Goal: Task Accomplishment & Management: Manage account settings

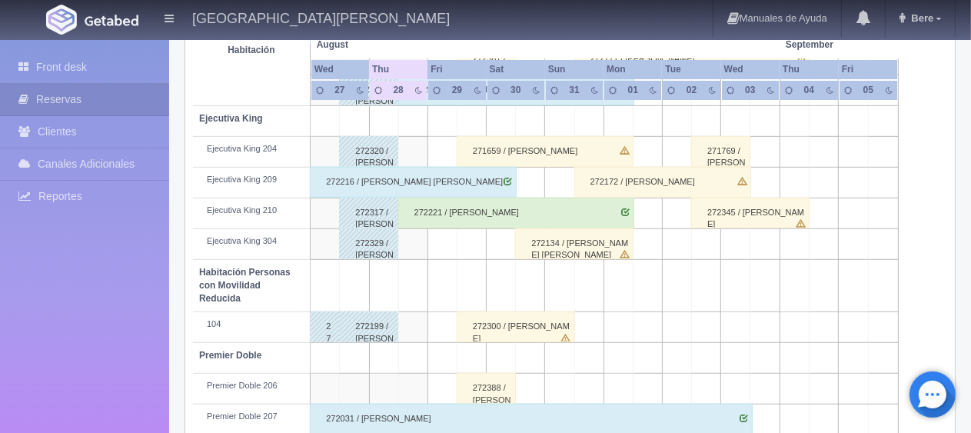
scroll to position [323, 0]
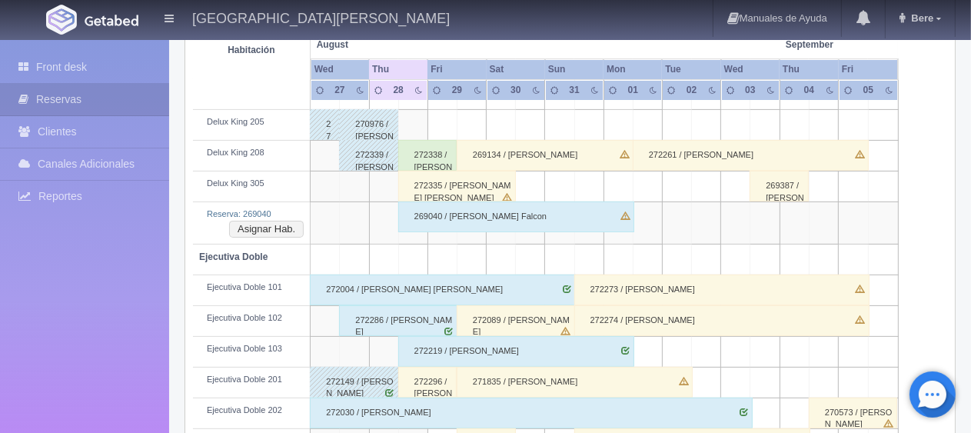
click at [516, 212] on div "269040 / [PERSON_NAME] Falcon" at bounding box center [516, 216] width 236 height 31
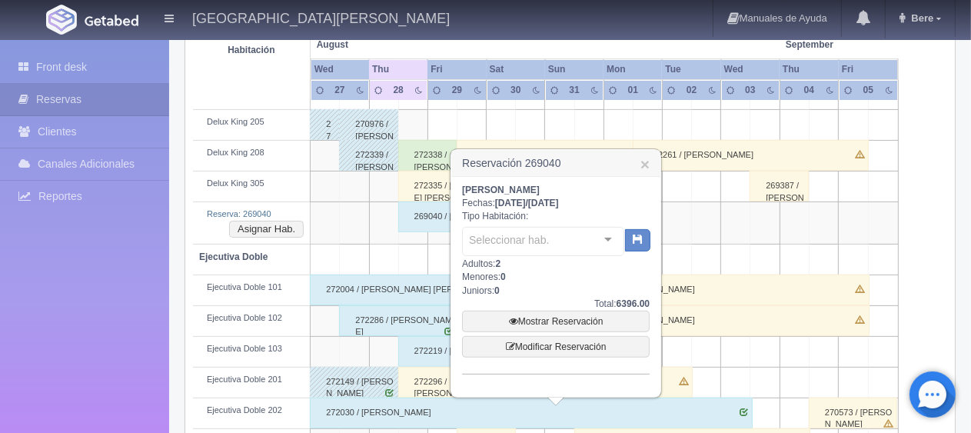
scroll to position [246, 0]
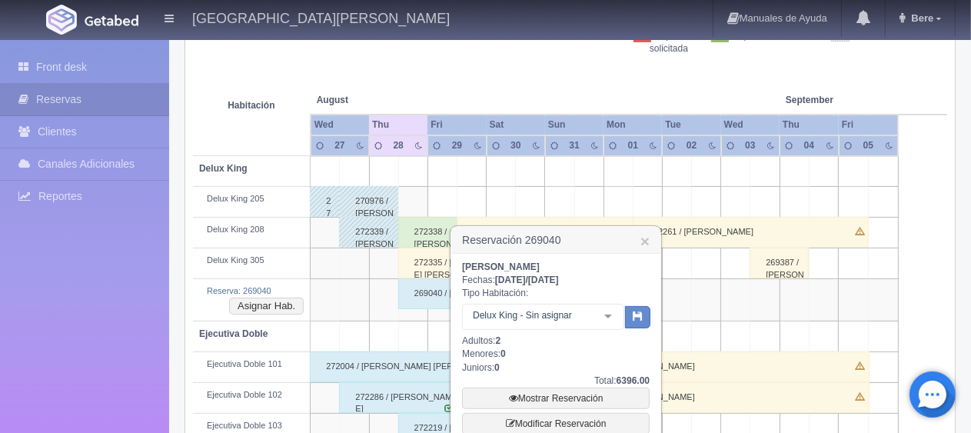
click at [583, 300] on div "Delux King - Sin asignar No elements found. Consider changing the search query.…" at bounding box center [556, 317] width 188 height 35
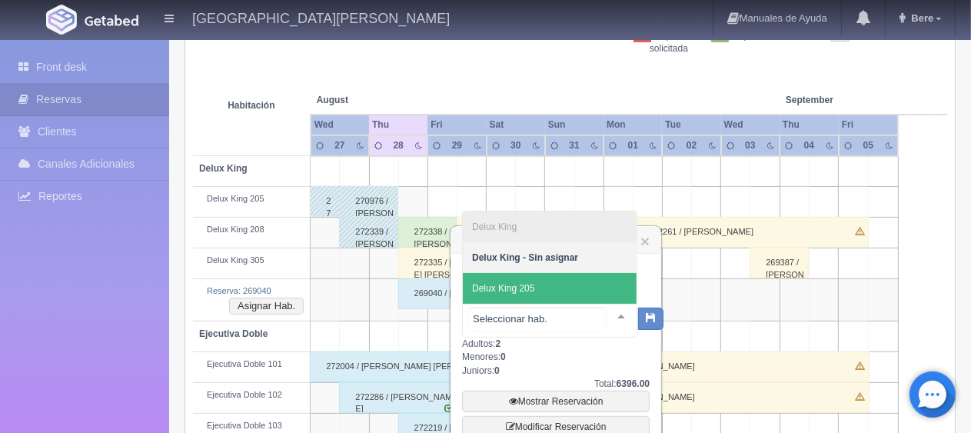
click at [574, 290] on span "Delux King 205" at bounding box center [550, 288] width 174 height 31
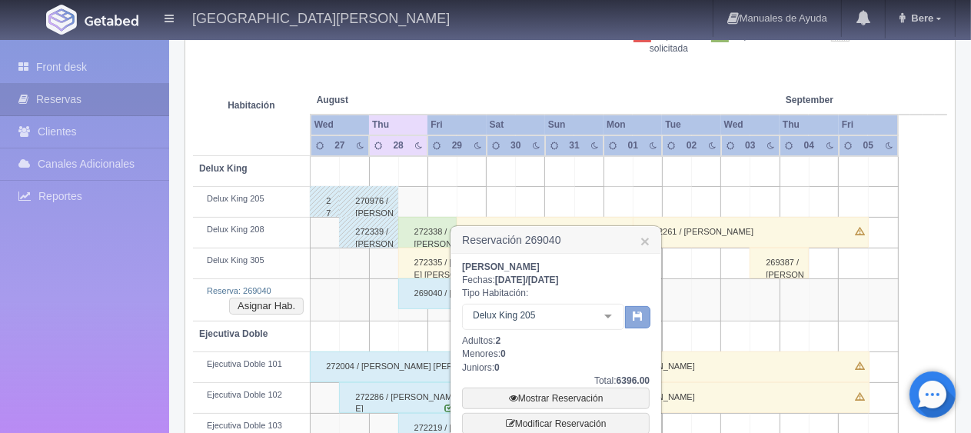
click at [637, 308] on button "button" at bounding box center [637, 317] width 25 height 23
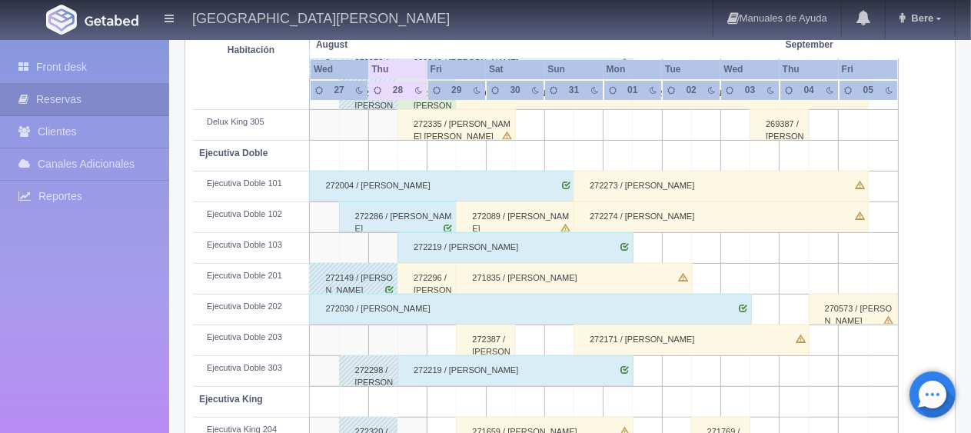
scroll to position [308, 0]
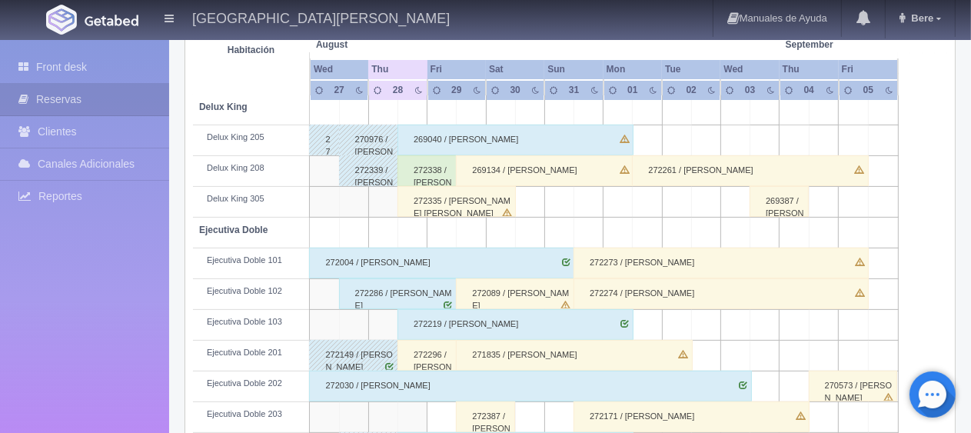
click at [587, 173] on div "269134 / [PERSON_NAME]" at bounding box center [544, 170] width 177 height 31
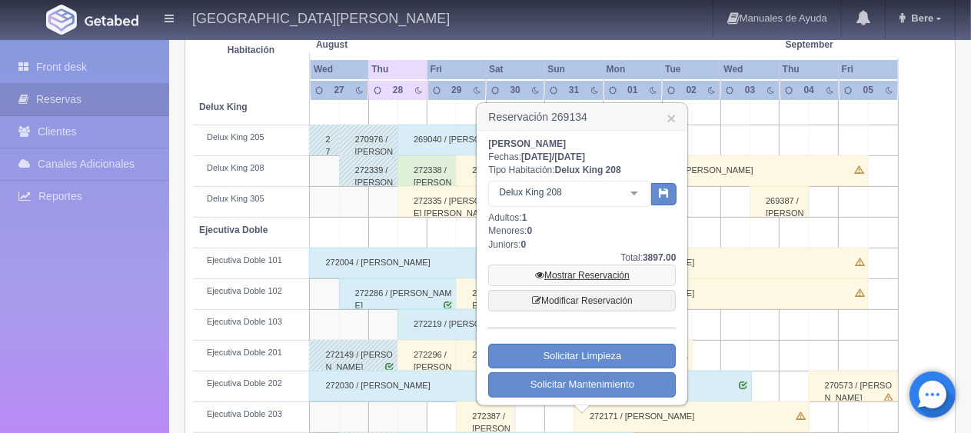
click at [599, 268] on link "Mostrar Reservación" at bounding box center [582, 275] width 188 height 22
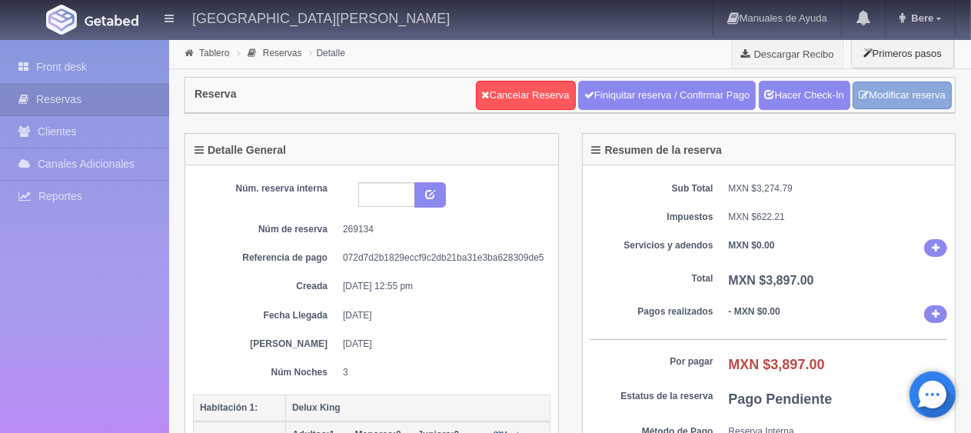
click at [907, 105] on link "Modificar reserva" at bounding box center [902, 95] width 99 height 28
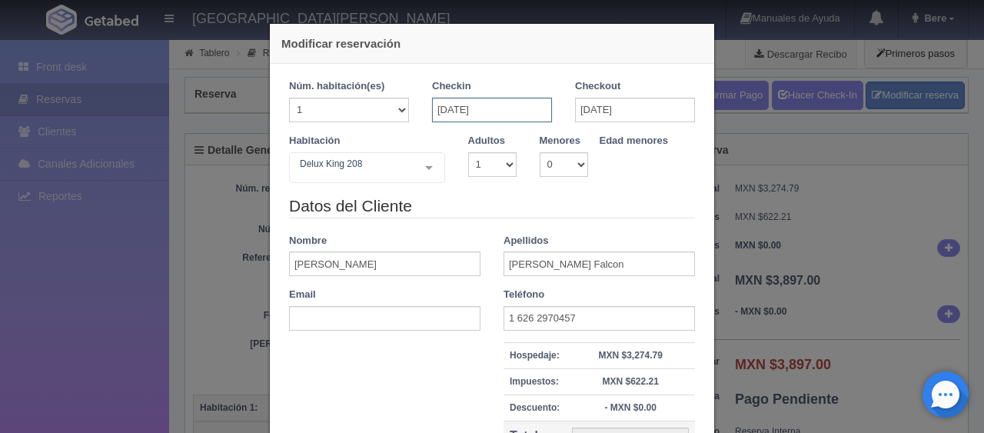
click at [510, 116] on input "[DATE]" at bounding box center [492, 110] width 120 height 25
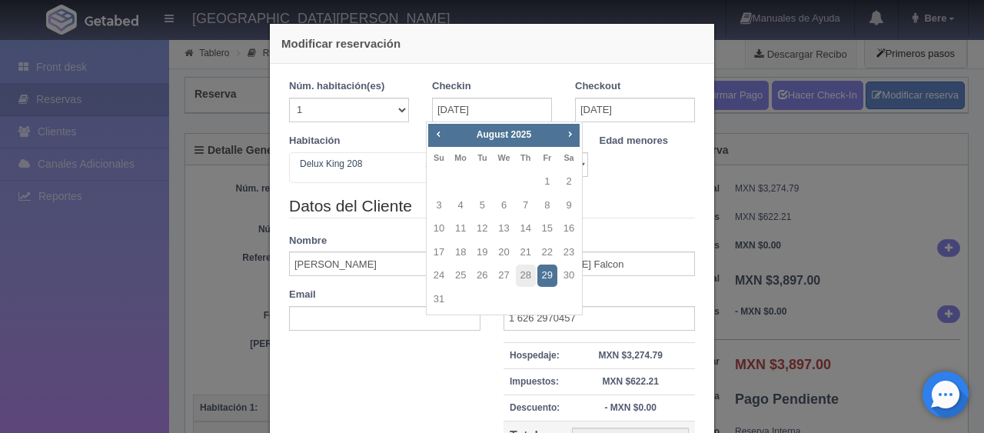
click at [546, 276] on link "29" at bounding box center [547, 275] width 20 height 22
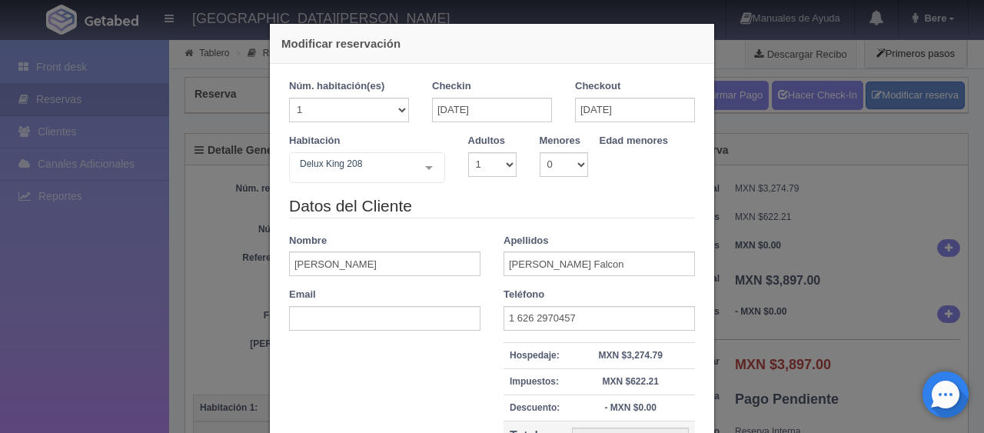
checkbox input "false"
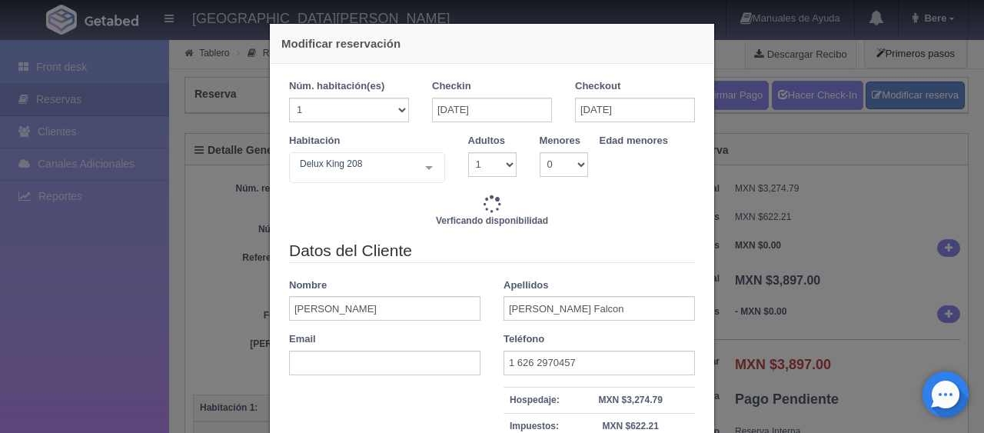
type input "3897.00"
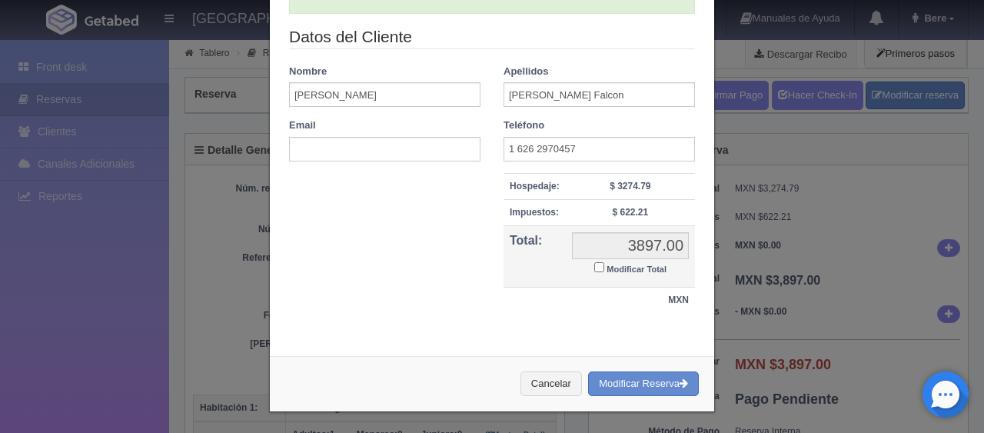
click at [618, 259] on label "Modificar Total" at bounding box center [630, 268] width 72 height 18
click at [604, 262] on input "Modificar Total" at bounding box center [599, 267] width 10 height 10
checkbox input "true"
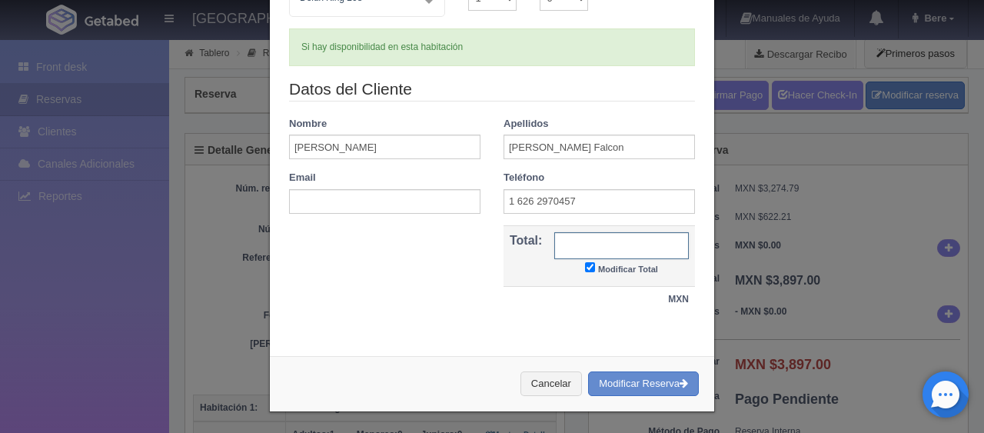
click at [587, 244] on input "text" at bounding box center [621, 245] width 135 height 27
type input "4797"
click at [649, 371] on button "Modificar Reserva" at bounding box center [643, 383] width 111 height 25
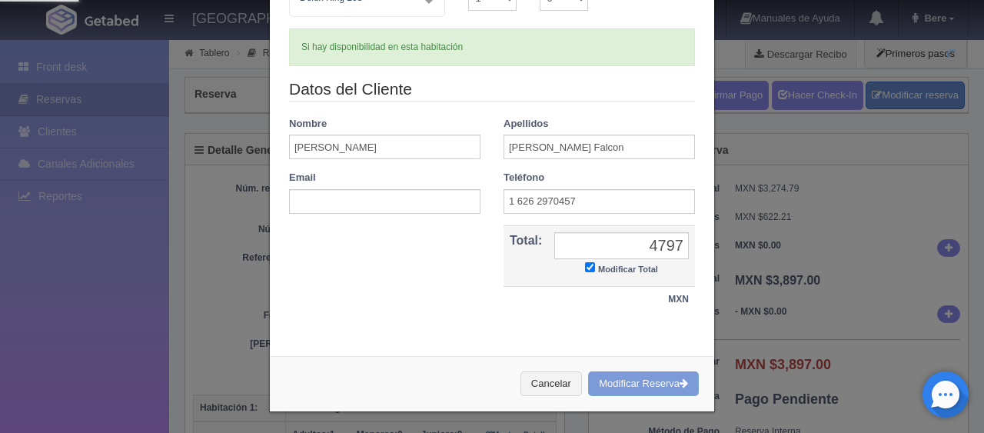
scroll to position [0, 0]
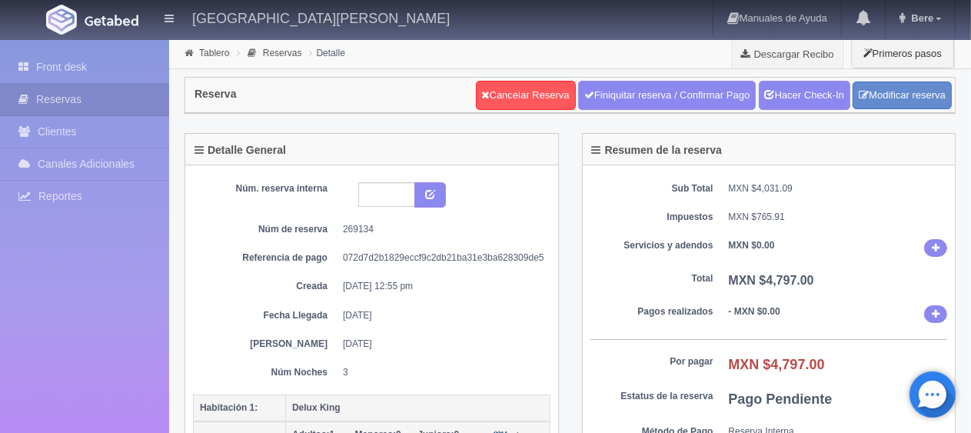
click at [737, 311] on b "- MXN $0.00" at bounding box center [755, 311] width 52 height 11
click at [735, 244] on b "MXN $0.00" at bounding box center [752, 245] width 46 height 11
click at [118, 68] on link "Front desk" at bounding box center [84, 68] width 169 height 32
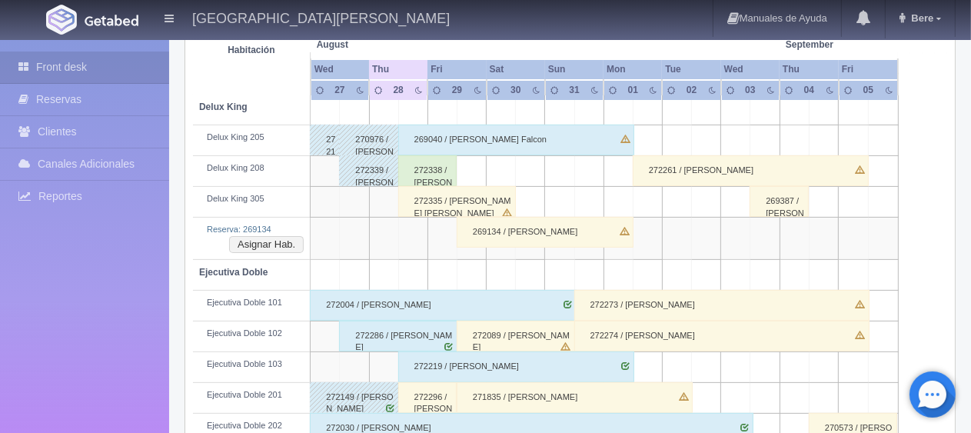
scroll to position [308, 0]
click at [516, 221] on div "269134 / [PERSON_NAME]" at bounding box center [545, 232] width 177 height 31
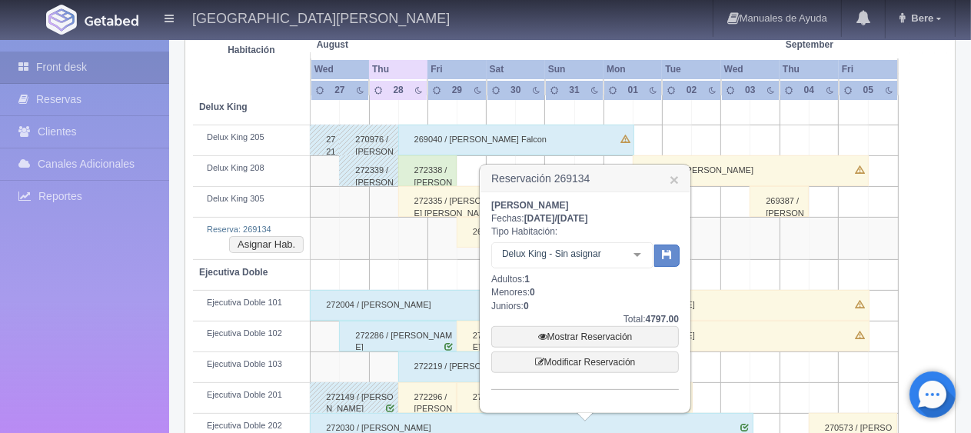
click at [578, 230] on div "Sergio Lopez Falcon Fechas: 2025-08-29 / 2025-09-01 Tipo Habitación: Delux King…" at bounding box center [585, 294] width 188 height 191
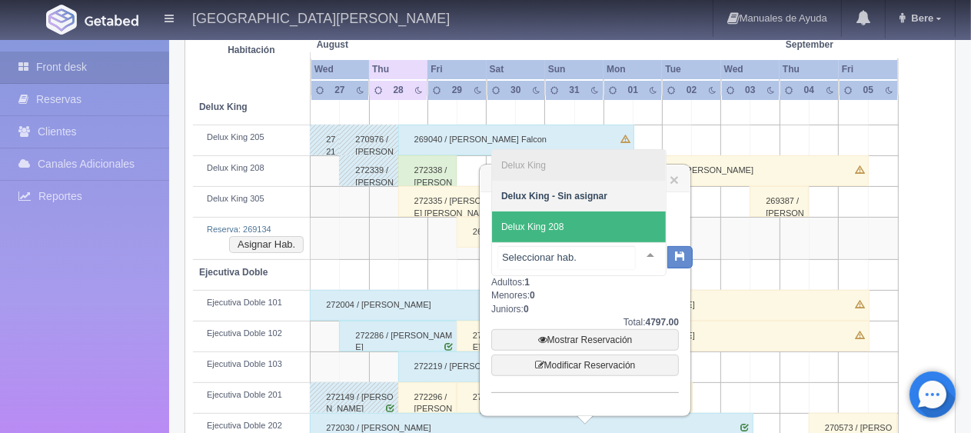
click at [597, 235] on span "Delux King 208" at bounding box center [579, 226] width 174 height 31
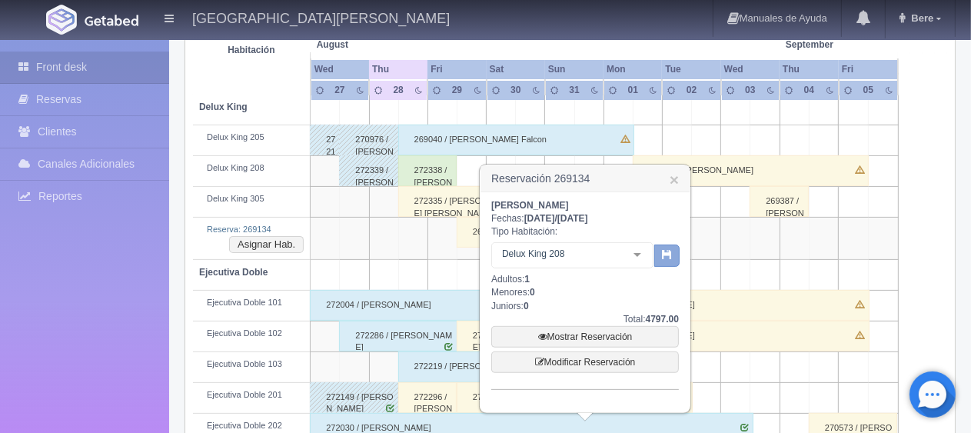
click at [669, 263] on button "button" at bounding box center [666, 255] width 25 height 23
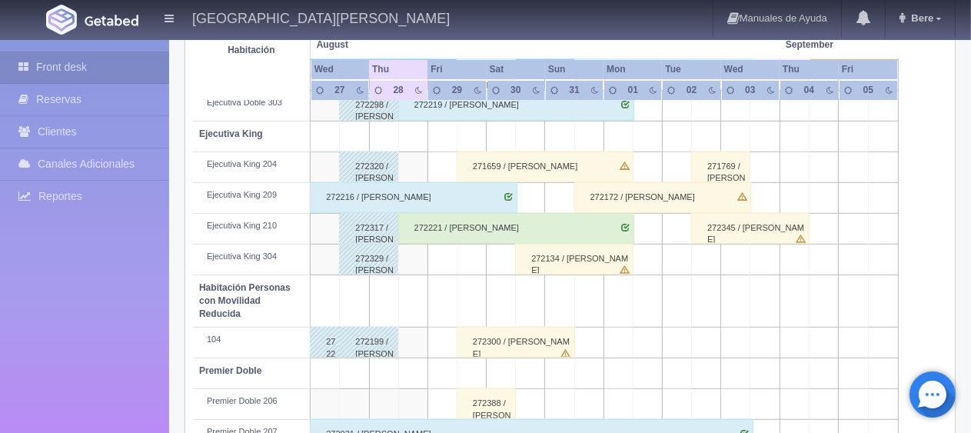
scroll to position [861, 0]
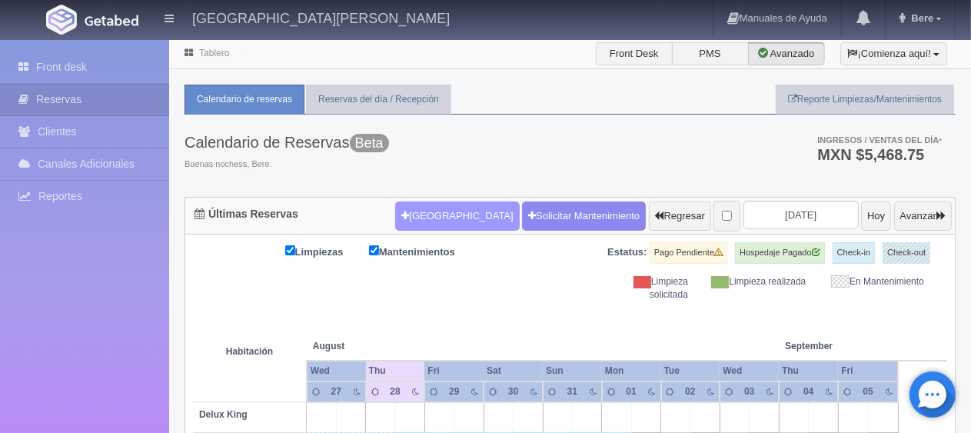
click at [456, 210] on button "[GEOGRAPHIC_DATA]" at bounding box center [457, 215] width 124 height 29
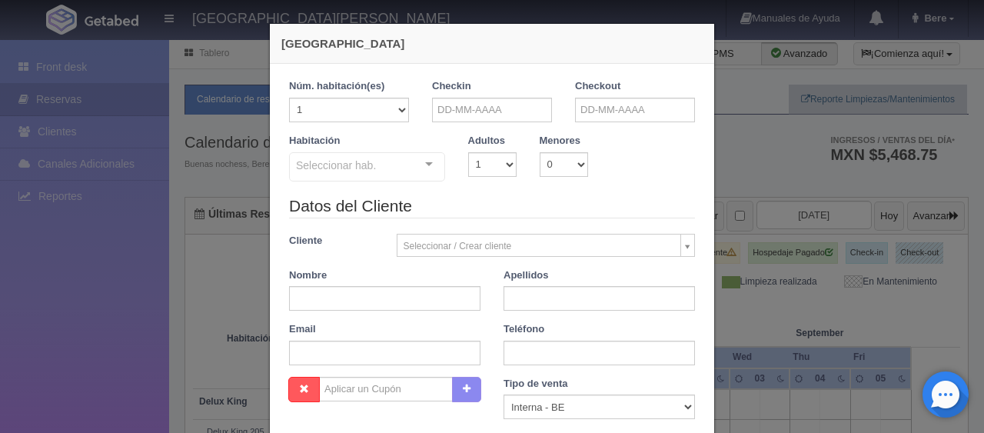
checkbox input "false"
click at [497, 111] on input "text" at bounding box center [492, 110] width 120 height 25
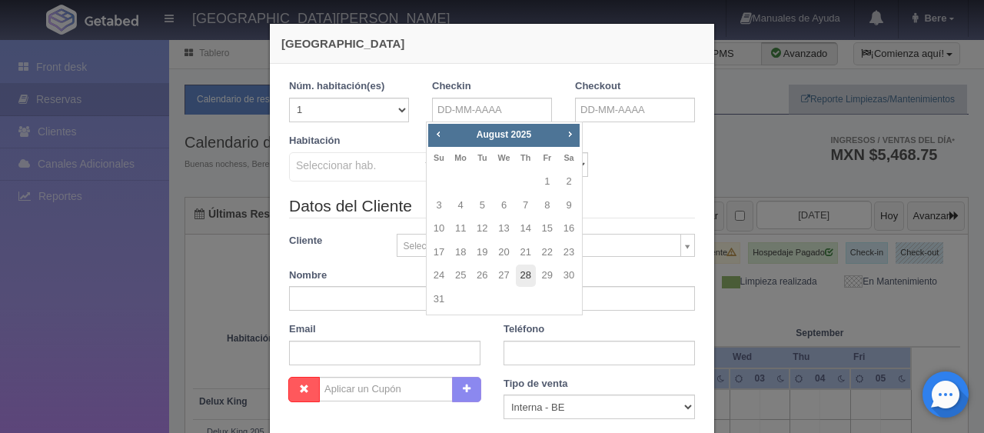
click at [531, 275] on link "28" at bounding box center [526, 275] width 20 height 22
type input "[DATE]"
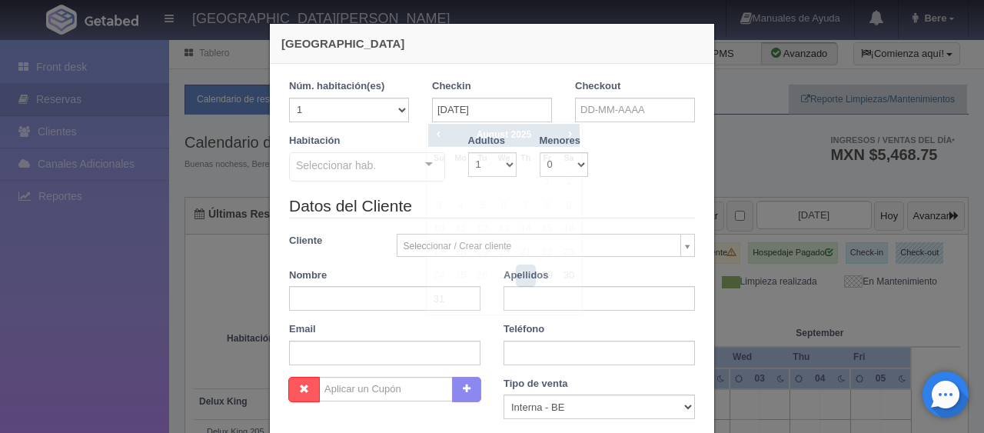
checkbox input "false"
click at [610, 105] on input "text" at bounding box center [635, 110] width 120 height 25
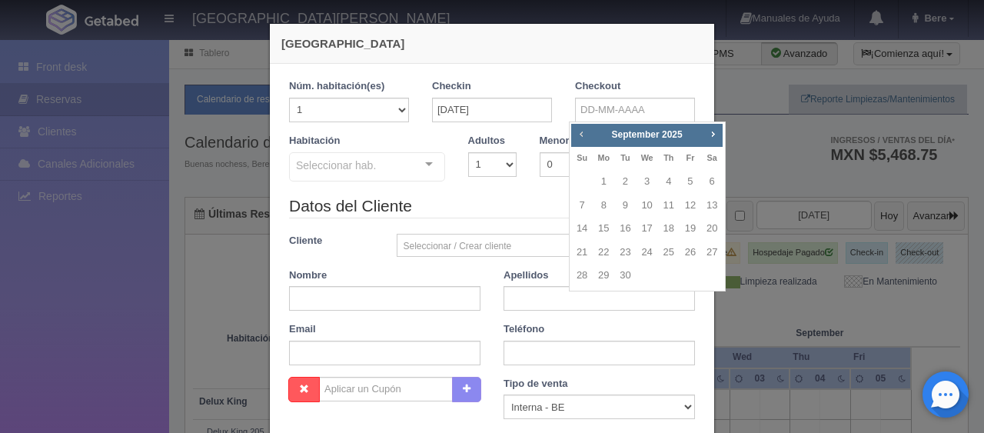
click at [581, 133] on span "Prev" at bounding box center [581, 134] width 12 height 12
click at [691, 276] on link "29" at bounding box center [690, 275] width 20 height 22
type input "29-08-2025"
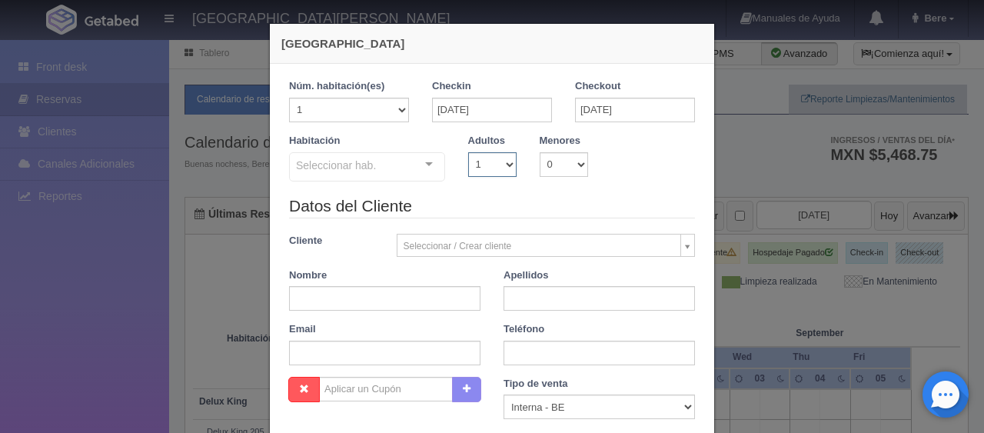
click at [468, 175] on select "1 2 3 4 5 6 7 8 9 10" at bounding box center [492, 164] width 48 height 25
click at [468, 152] on select "1 2 3 4 5 6 7 8 9 10" at bounding box center [492, 164] width 48 height 25
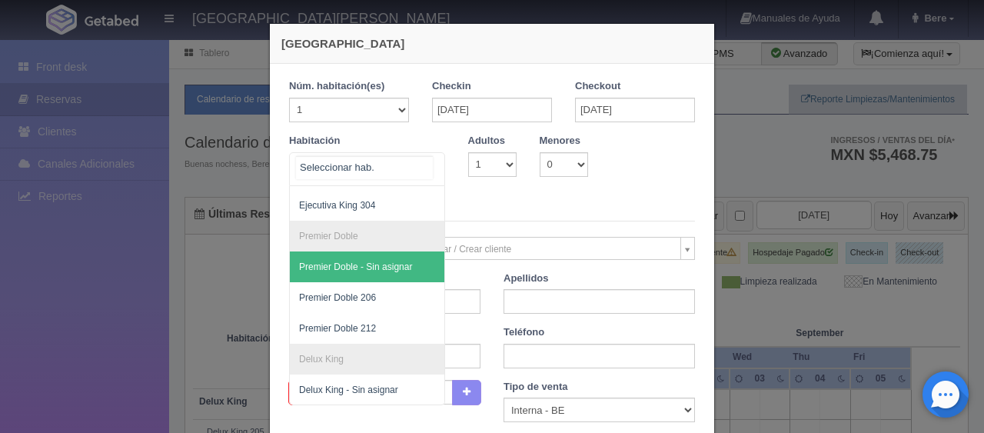
scroll to position [224, 0]
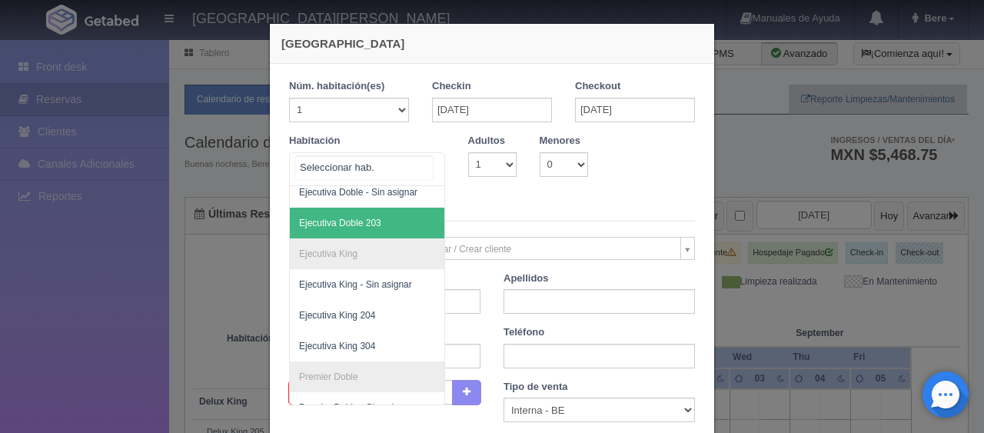
click at [383, 226] on span "Ejecutiva Doble 203" at bounding box center [419, 223] width 258 height 31
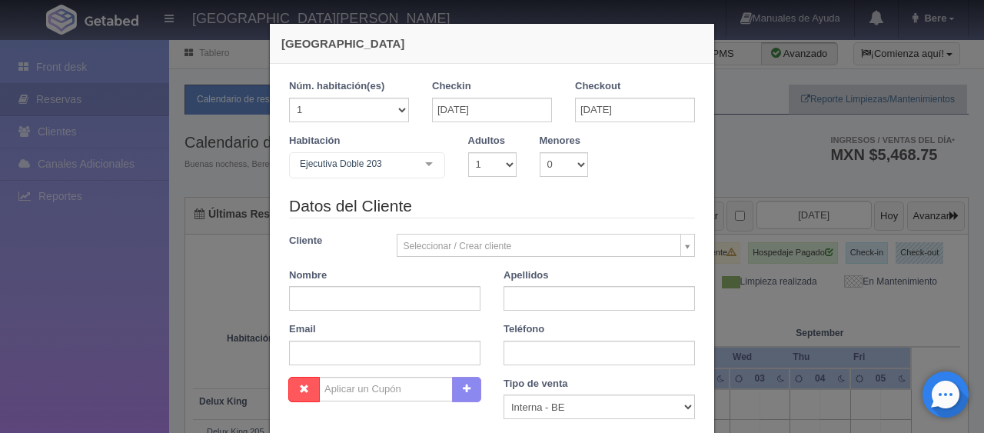
checkbox input "false"
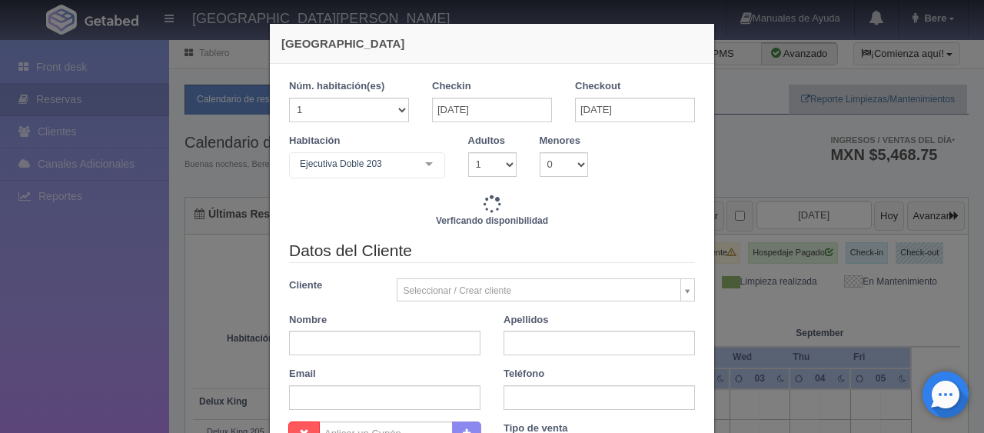
type input "1299.00"
checkbox input "false"
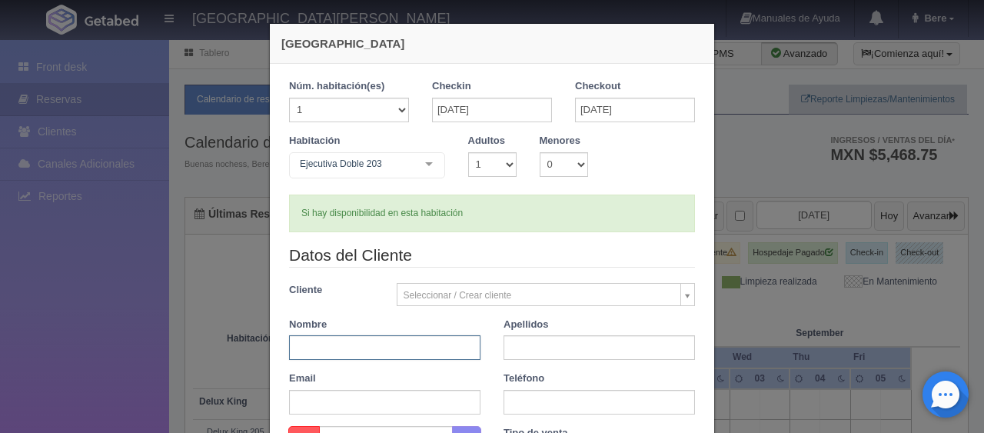
drag, startPoint x: 406, startPoint y: 341, endPoint x: 407, endPoint y: 350, distance: 9.4
click at [406, 341] on input "text" at bounding box center [384, 347] width 191 height 25
paste input "[PERSON_NAME]"
drag, startPoint x: 407, startPoint y: 355, endPoint x: 315, endPoint y: 352, distance: 91.5
click at [315, 352] on input "[PERSON_NAME]" at bounding box center [384, 347] width 191 height 25
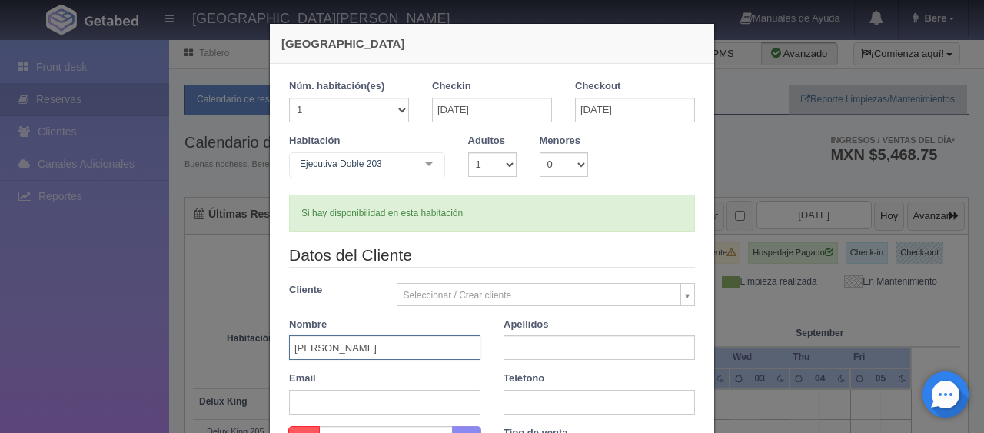
type input "Luisa"
paste input "Villaseñor"
type input "Villaseñor"
click at [523, 384] on label "Teléfono" at bounding box center [524, 378] width 41 height 15
click at [564, 397] on input "text" at bounding box center [599, 402] width 191 height 25
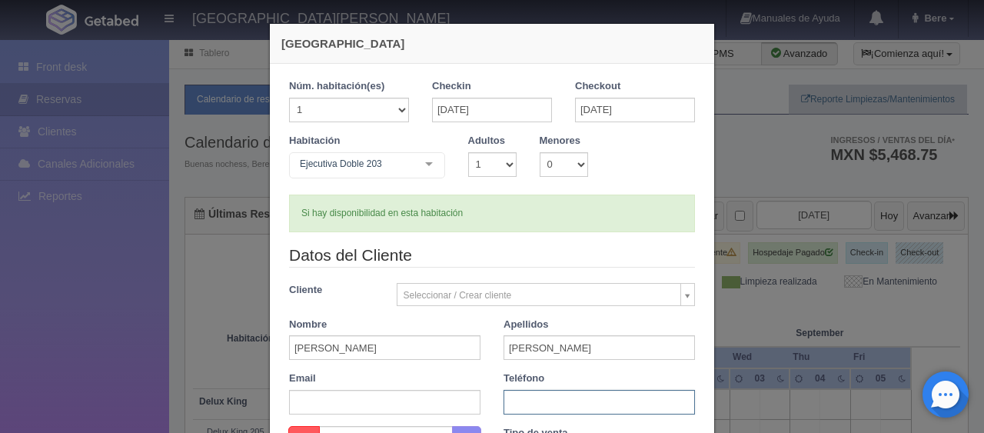
paste input "3221073976"
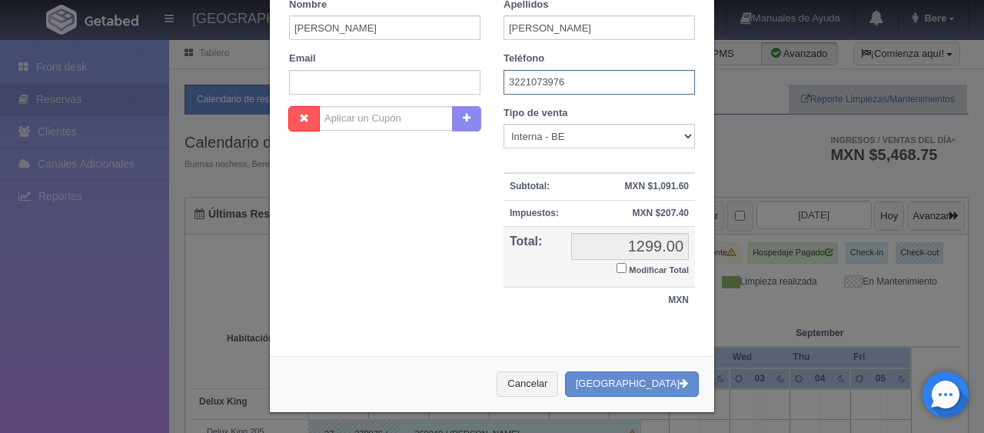
type input "3221073976"
click at [620, 260] on label "Modificar Total" at bounding box center [653, 269] width 72 height 18
click at [620, 263] on input "Modificar Total" at bounding box center [622, 268] width 10 height 10
checkbox input "true"
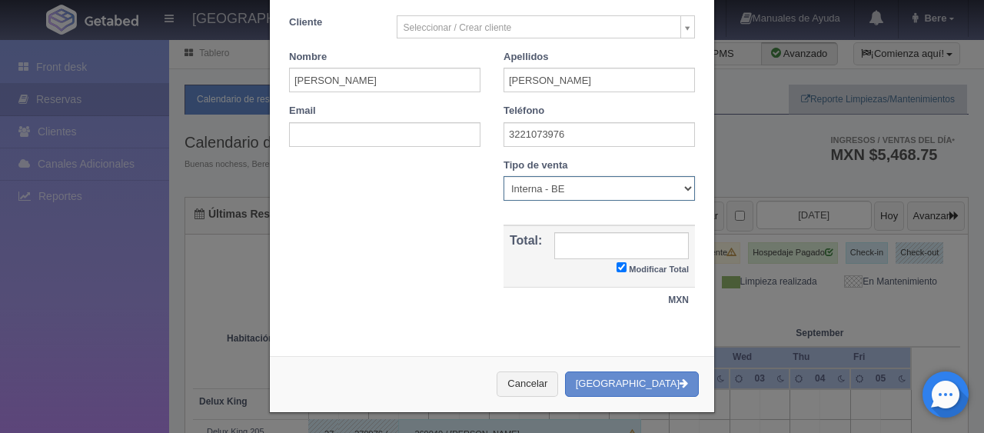
click at [559, 192] on select "Correo Electronico Interna - BE Llamada OTA Externa Otro WALK IN" at bounding box center [599, 188] width 191 height 25
select select "extota"
click at [504, 176] on select "Correo Electronico Interna - BE Llamada OTA Externa Otro WALK IN" at bounding box center [599, 188] width 191 height 25
click at [609, 251] on input "text" at bounding box center [621, 245] width 135 height 27
type input "1299"
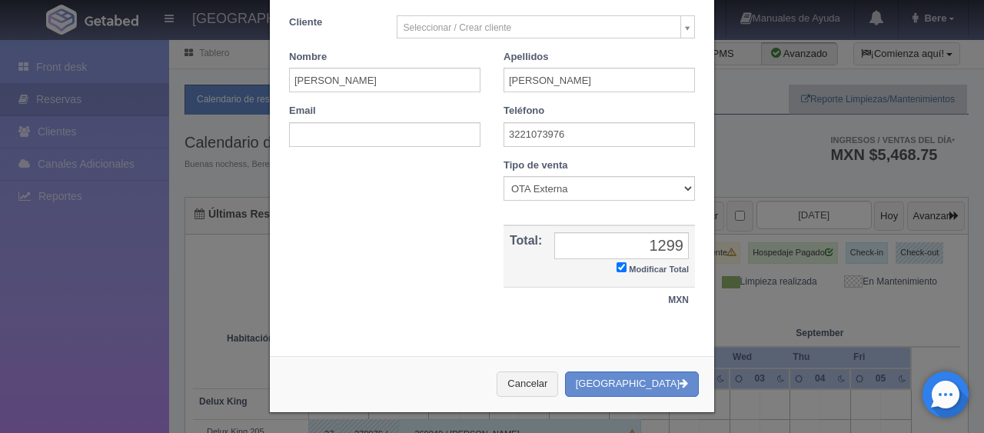
click at [437, 269] on div "Nombre Cupón : Descuentos : Tipo de venta Correo Electronico Interna - BE Llama…" at bounding box center [492, 243] width 429 height 171
click at [555, 198] on select "Correo Electronico Interna - BE Llamada OTA Externa Otro WALK IN" at bounding box center [599, 188] width 191 height 25
click at [504, 176] on select "Correo Electronico Interna - BE Llamada OTA Externa Otro WALK IN" at bounding box center [599, 188] width 191 height 25
click at [568, 187] on select "Correo Electronico Interna - BE Llamada OTA Externa Otro WALK IN" at bounding box center [599, 188] width 191 height 25
click at [504, 176] on select "Correo Electronico Interna - BE Llamada OTA Externa Otro WALK IN" at bounding box center [599, 188] width 191 height 25
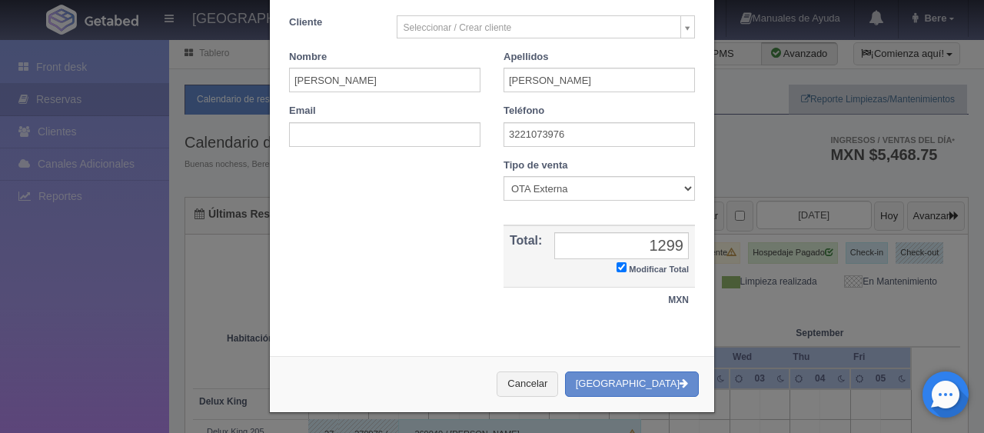
click at [480, 297] on div "Nombre Cupón : Descuentos : Tipo de venta Correo Electronico Interna - BE Llama…" at bounding box center [492, 243] width 429 height 171
click at [581, 188] on select "Correo Electronico Interna - BE Llamada OTA Externa Otro WALK IN" at bounding box center [599, 188] width 191 height 25
click at [504, 176] on select "Correo Electronico Interna - BE Llamada OTA Externa Otro WALK IN" at bounding box center [599, 188] width 191 height 25
click at [574, 189] on select "Correo Electronico Interna - BE Llamada OTA Externa Otro WALK IN" at bounding box center [599, 188] width 191 height 25
select select "phone"
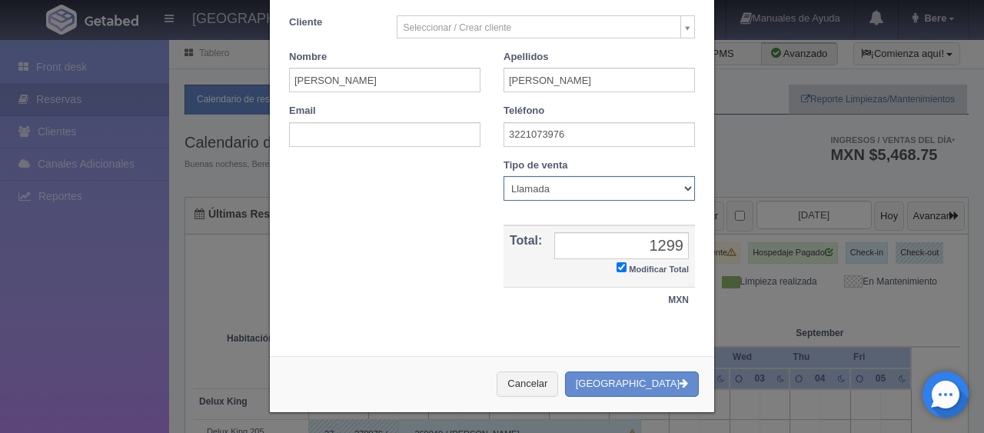
click at [504, 176] on select "Correo Electronico Interna - BE Llamada OTA Externa Otro WALK IN" at bounding box center [599, 188] width 191 height 25
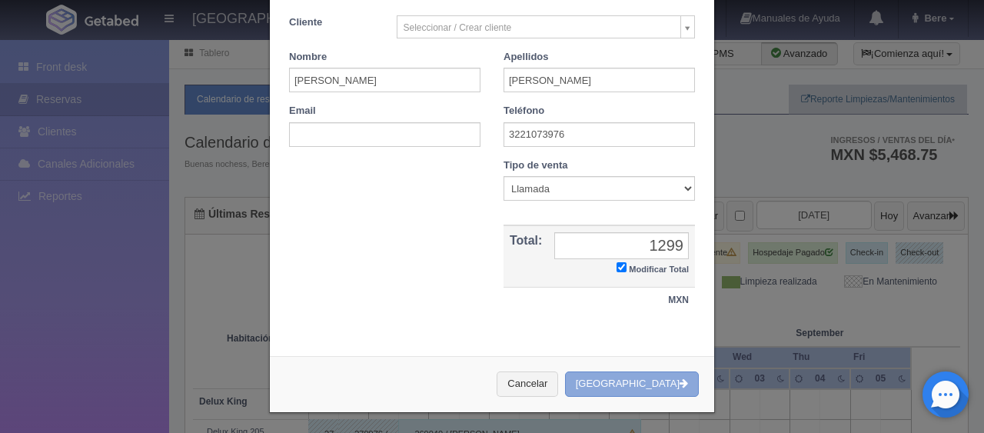
click at [645, 377] on button "[GEOGRAPHIC_DATA]" at bounding box center [632, 383] width 134 height 25
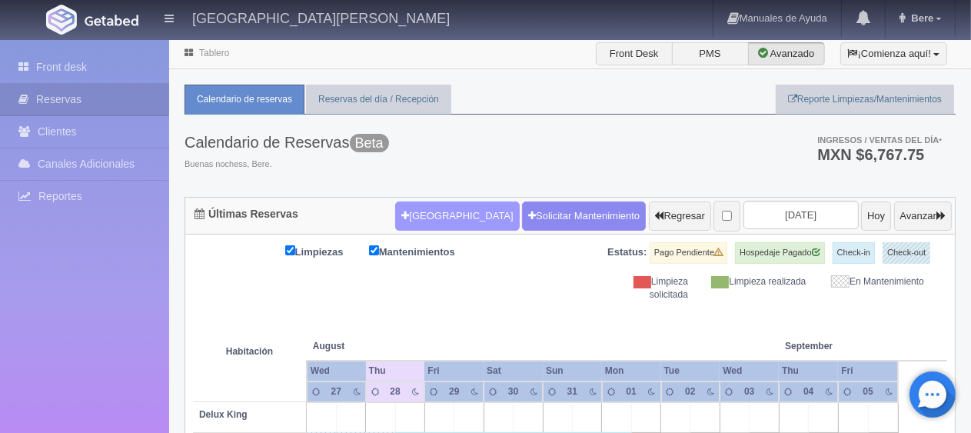
click at [434, 220] on button "Nueva Reserva" at bounding box center [457, 215] width 124 height 29
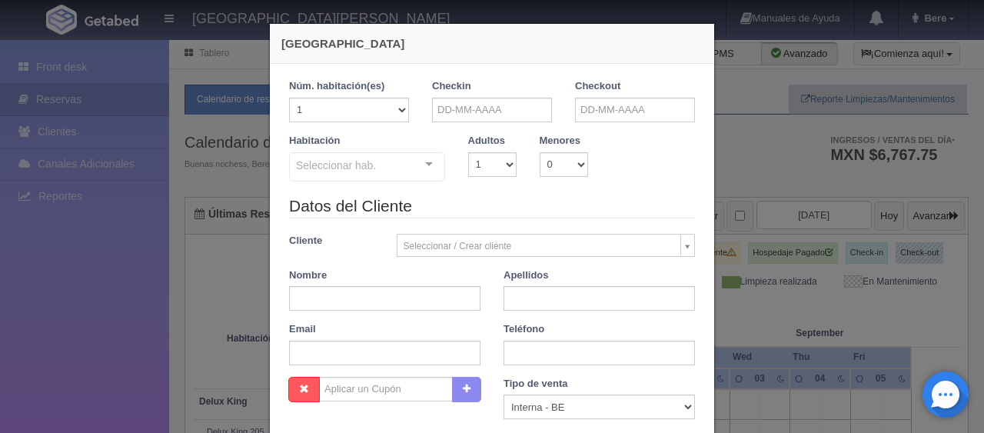
checkbox input "false"
click at [489, 103] on input "text" at bounding box center [492, 110] width 120 height 25
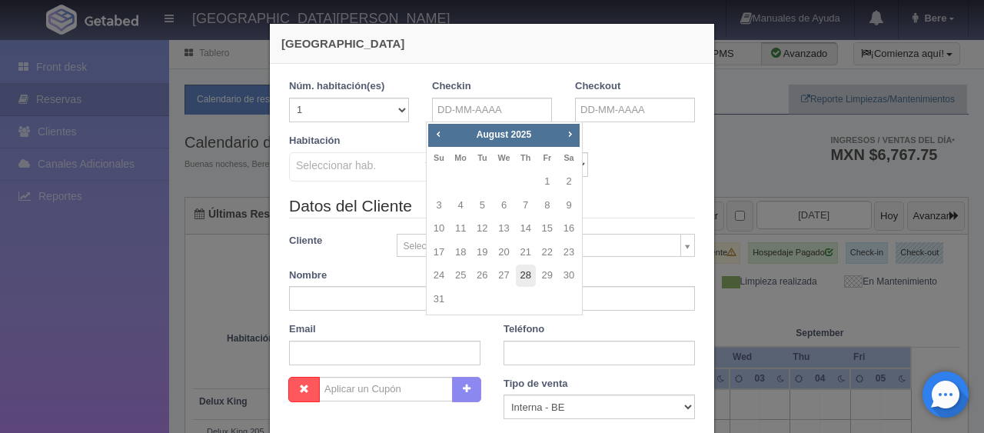
click at [529, 276] on link "28" at bounding box center [526, 275] width 20 height 22
type input "28-08-2025"
checkbox input "false"
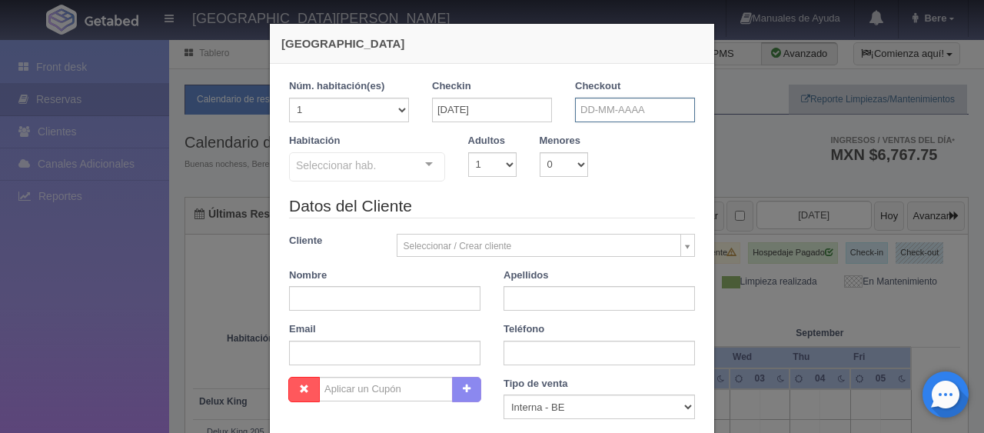
click at [599, 105] on input "text" at bounding box center [635, 110] width 120 height 25
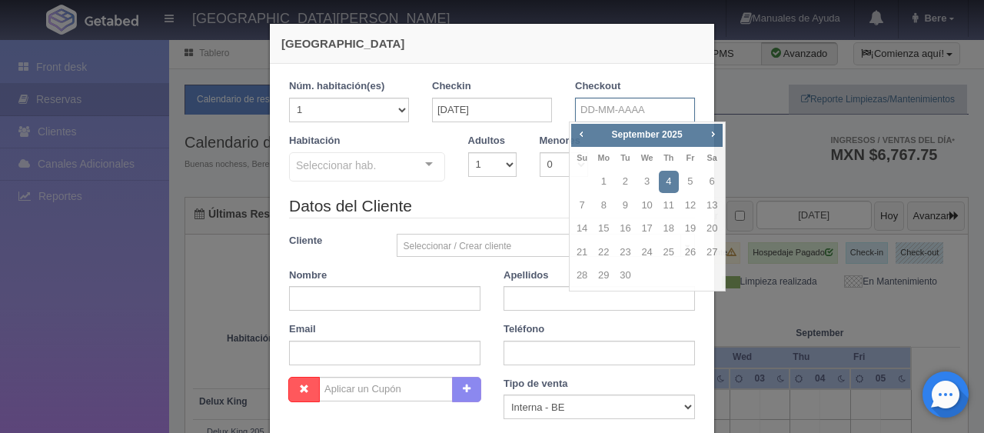
click at [603, 111] on input "text" at bounding box center [635, 110] width 120 height 25
click at [583, 139] on span "Prev" at bounding box center [581, 134] width 12 height 12
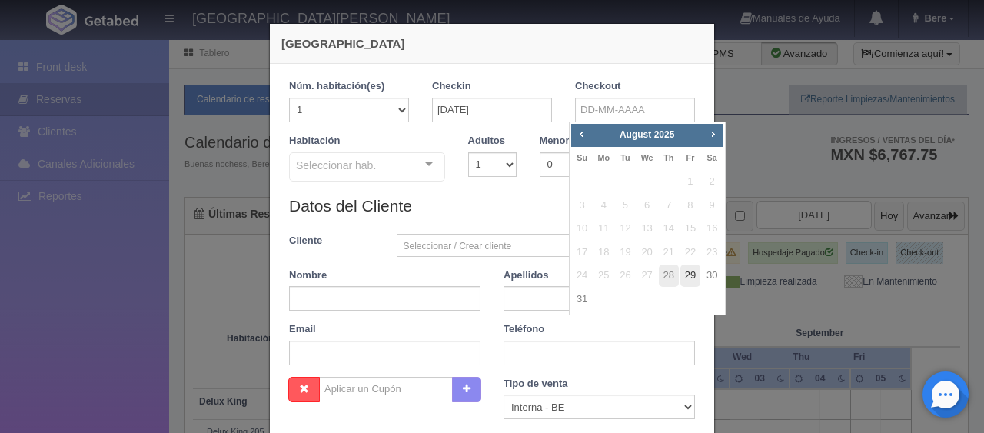
drag, startPoint x: 689, startPoint y: 270, endPoint x: 483, endPoint y: 188, distance: 221.6
click at [689, 271] on link "29" at bounding box center [690, 275] width 20 height 22
type input "29-08-2025"
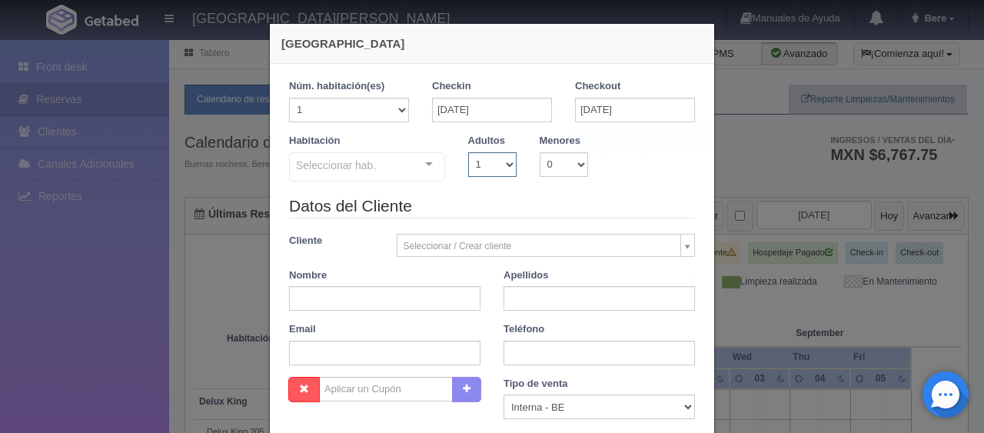
click at [481, 170] on select "1 2 3 4 5 6 7 8 9 10" at bounding box center [492, 164] width 48 height 25
checkbox input "false"
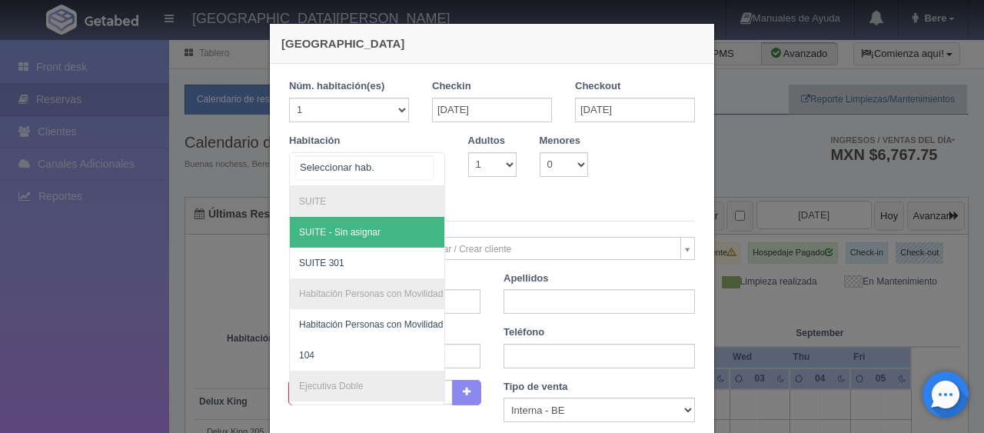
click at [391, 161] on div at bounding box center [367, 169] width 156 height 34
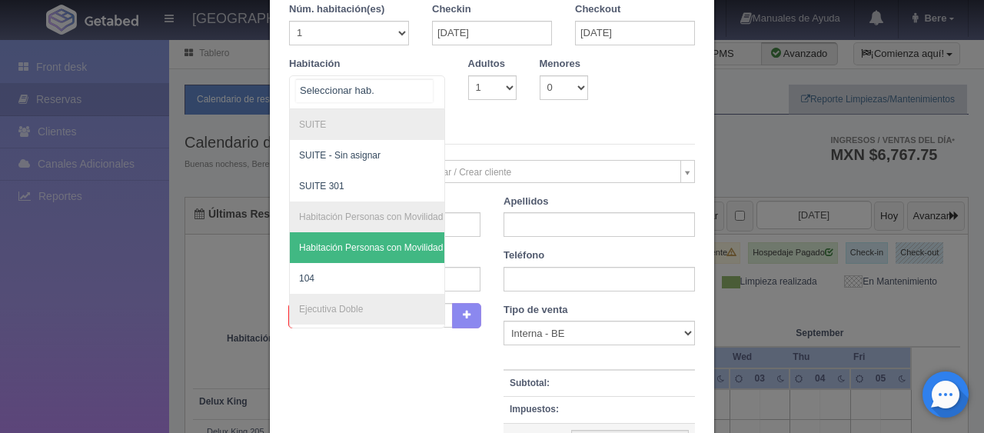
scroll to position [154, 0]
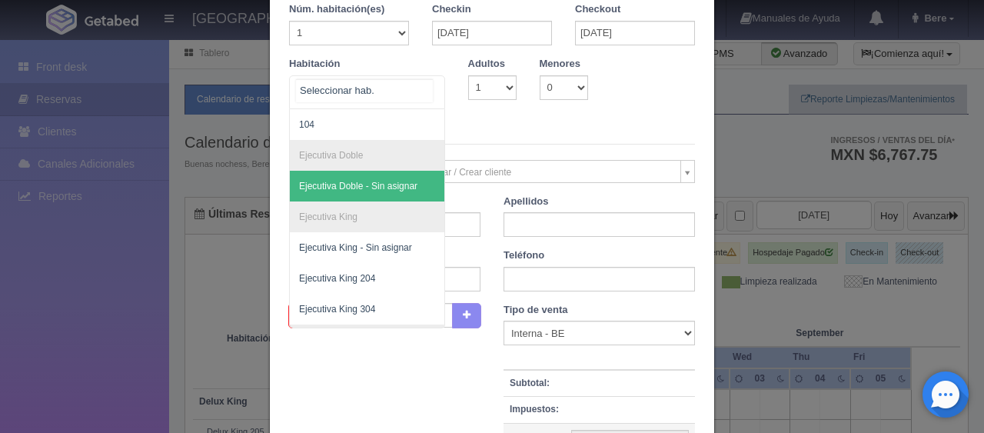
click at [393, 184] on span "Ejecutiva Doble - Sin asignar" at bounding box center [358, 186] width 118 height 11
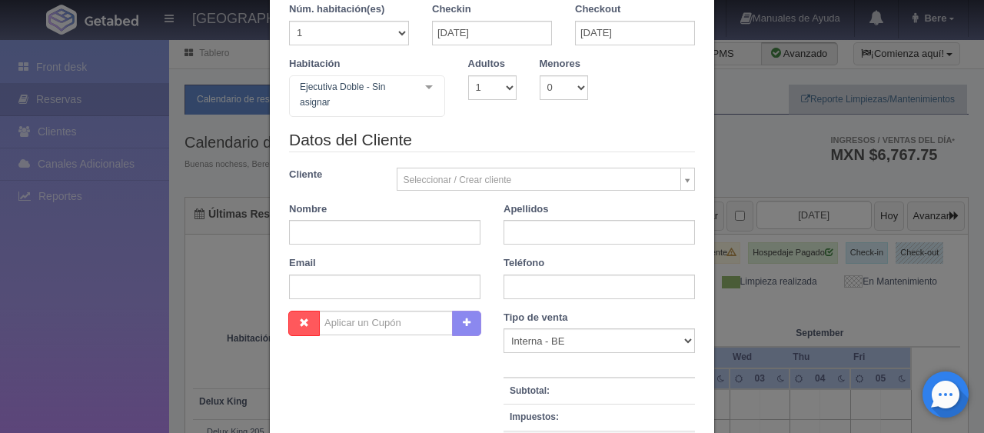
click at [882, 231] on div "Nueva Reserva 1 Núm. habitación(es) 1 2 3 4 5 6 7 8 9 10 11 12 13 14 15 16 17 1…" at bounding box center [492, 216] width 984 height 433
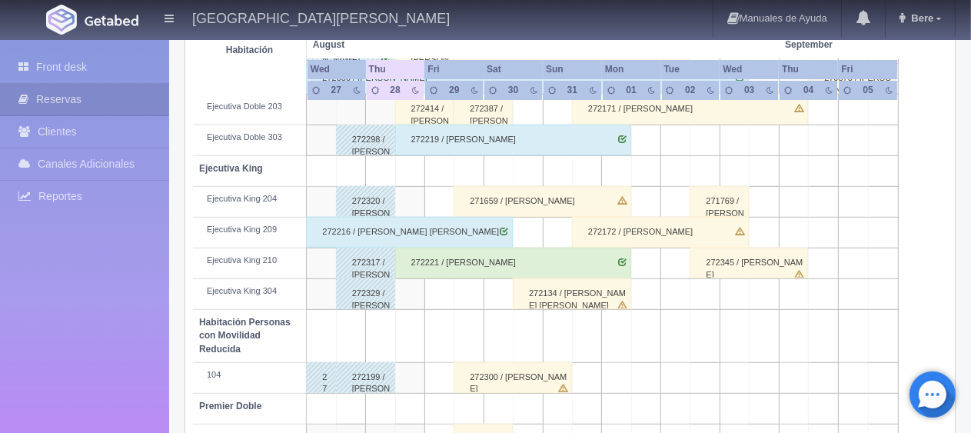
scroll to position [461, 0]
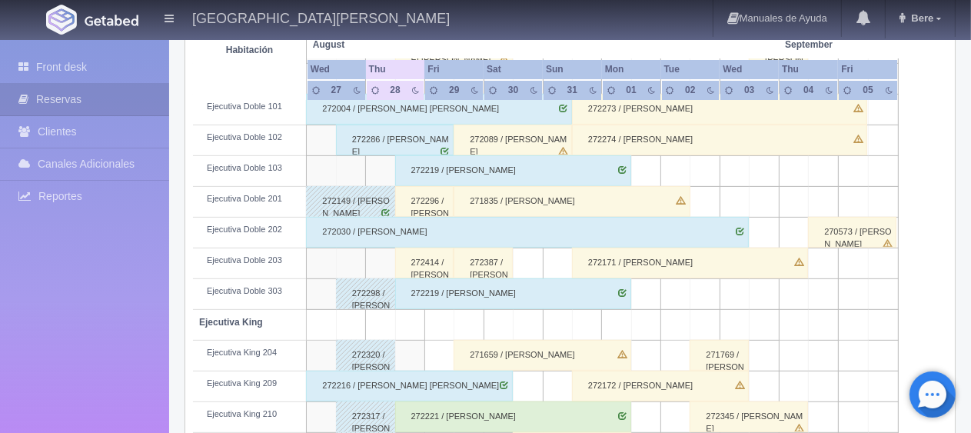
click at [420, 261] on div "272414 / [PERSON_NAME]" at bounding box center [424, 263] width 59 height 31
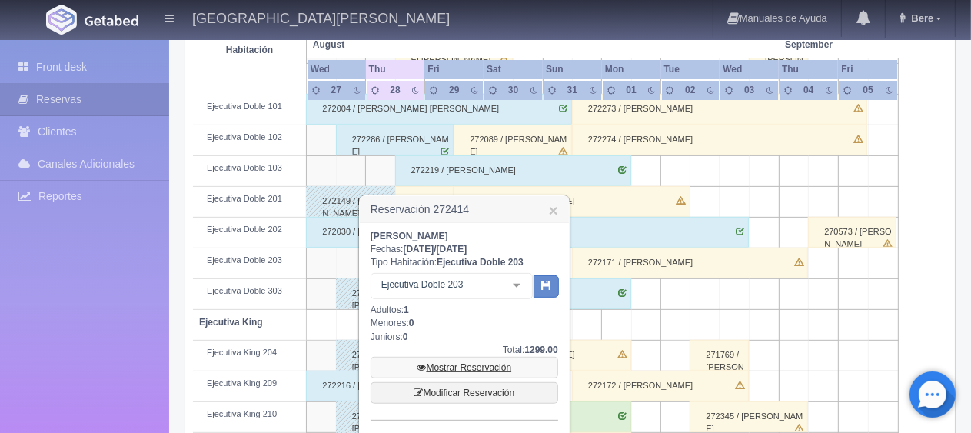
click at [450, 357] on link "Mostrar Reservación" at bounding box center [465, 368] width 188 height 22
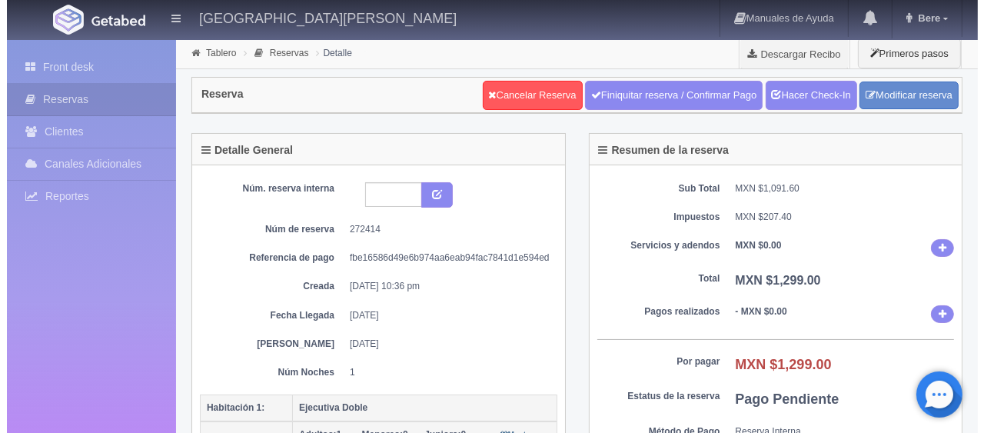
scroll to position [308, 0]
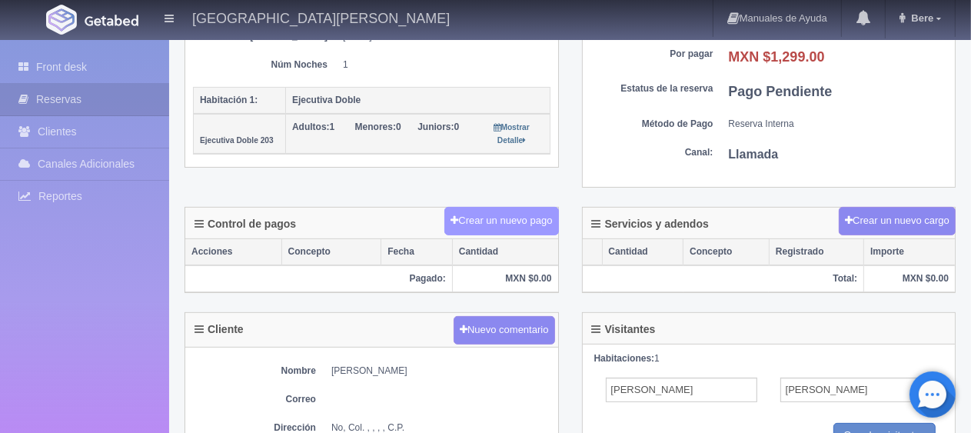
click at [483, 218] on button "Crear un nuevo pago" at bounding box center [501, 221] width 114 height 28
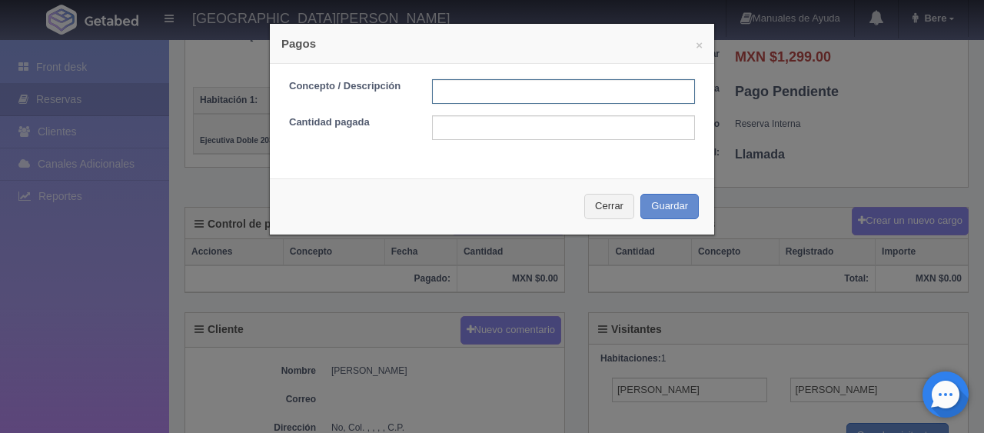
click at [494, 97] on input "text" at bounding box center [563, 91] width 263 height 25
type input "pago en efectivo"
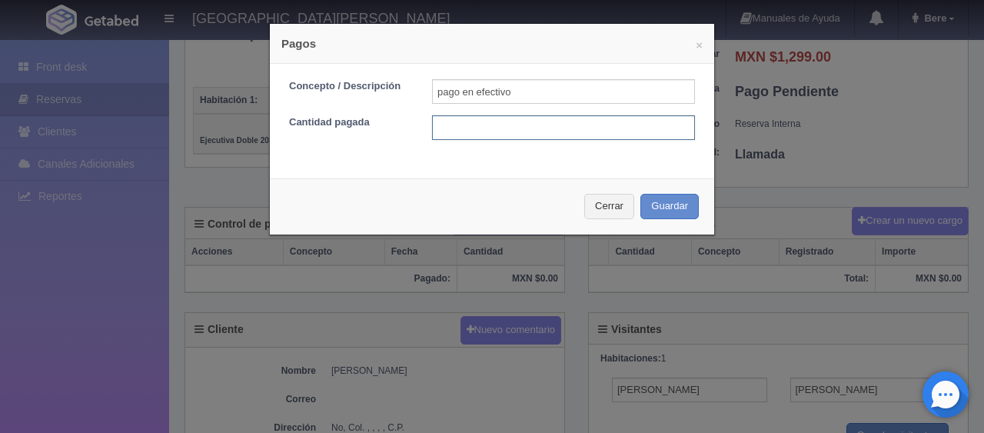
click at [568, 122] on input "text" at bounding box center [563, 127] width 263 height 25
type input "1199"
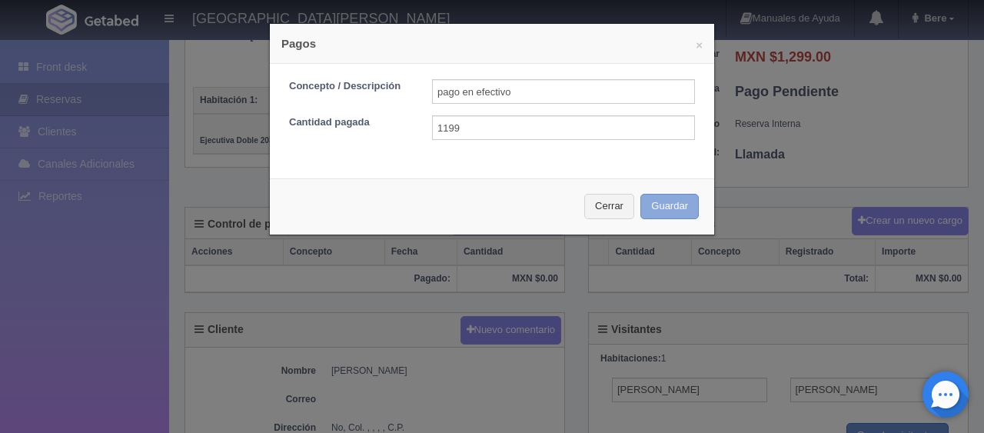
click at [670, 216] on button "Guardar" at bounding box center [669, 206] width 58 height 25
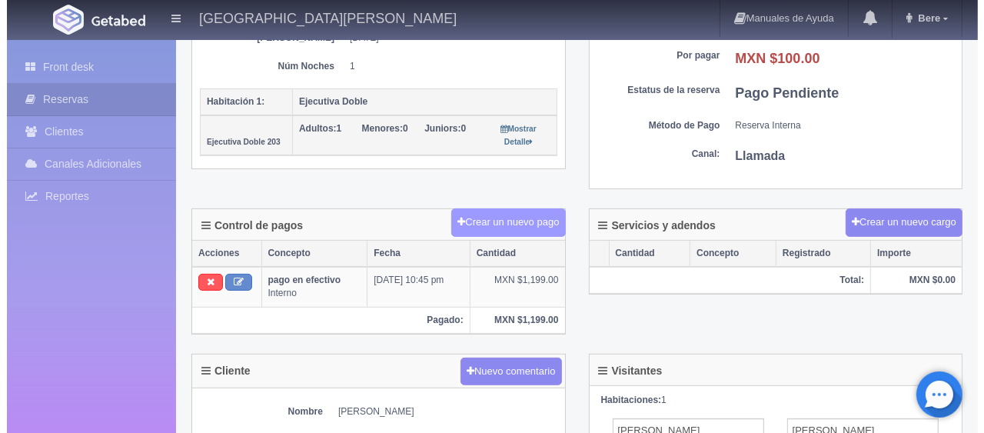
scroll to position [306, 0]
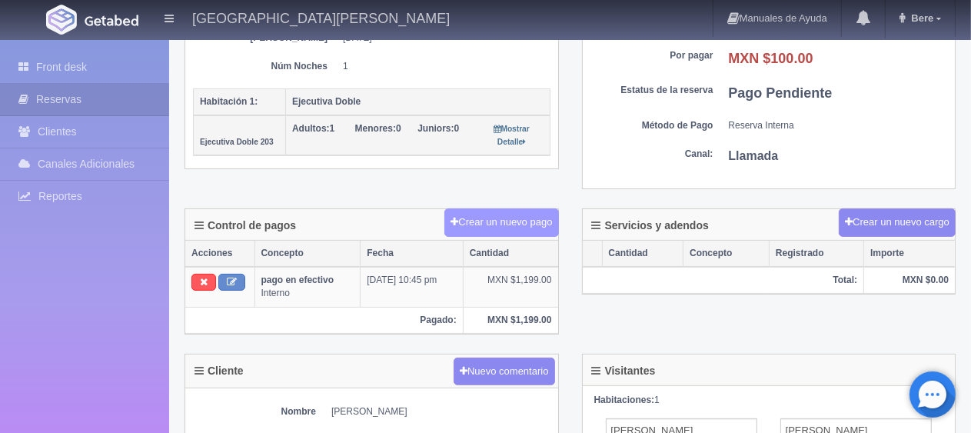
click at [535, 223] on button "Crear un nuevo pago" at bounding box center [501, 222] width 114 height 28
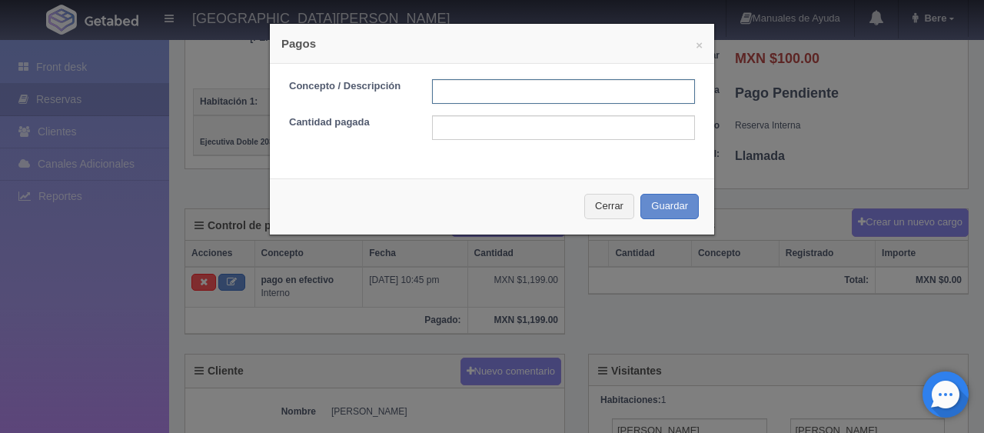
click at [507, 100] on input "text" at bounding box center [563, 91] width 263 height 25
type input "descuento"
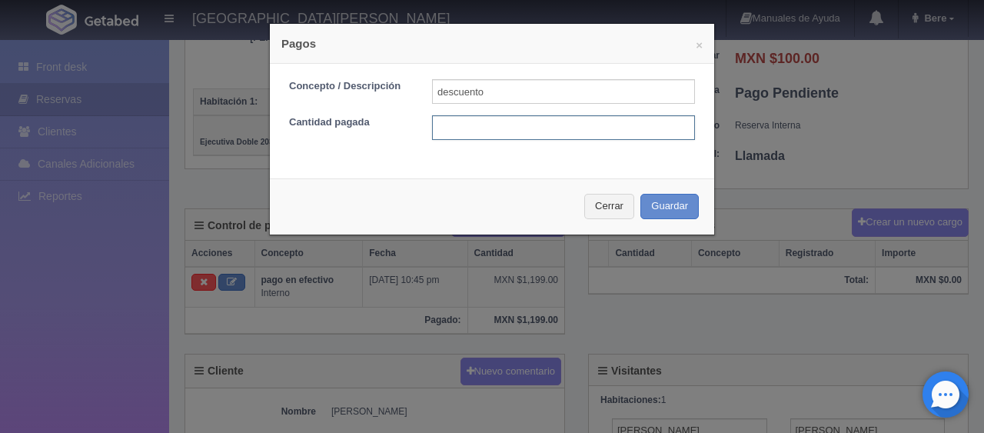
click at [557, 138] on input "text" at bounding box center [563, 127] width 263 height 25
type input "100"
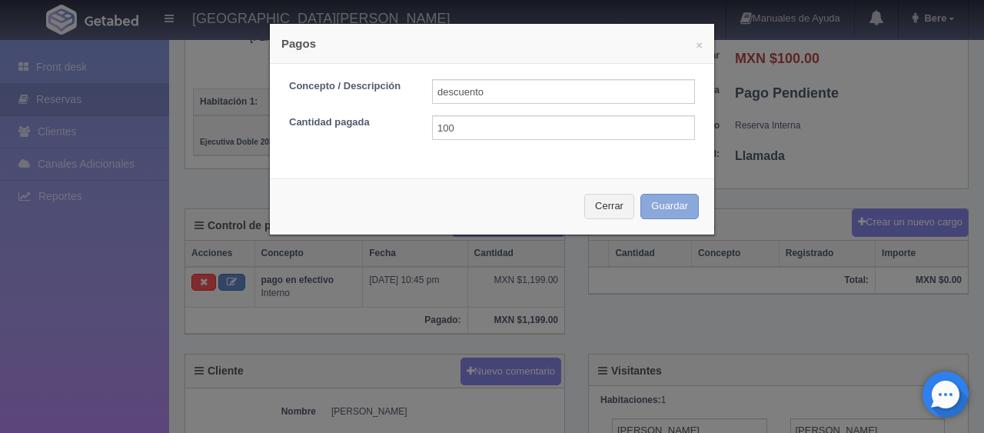
click at [671, 205] on button "Guardar" at bounding box center [669, 206] width 58 height 25
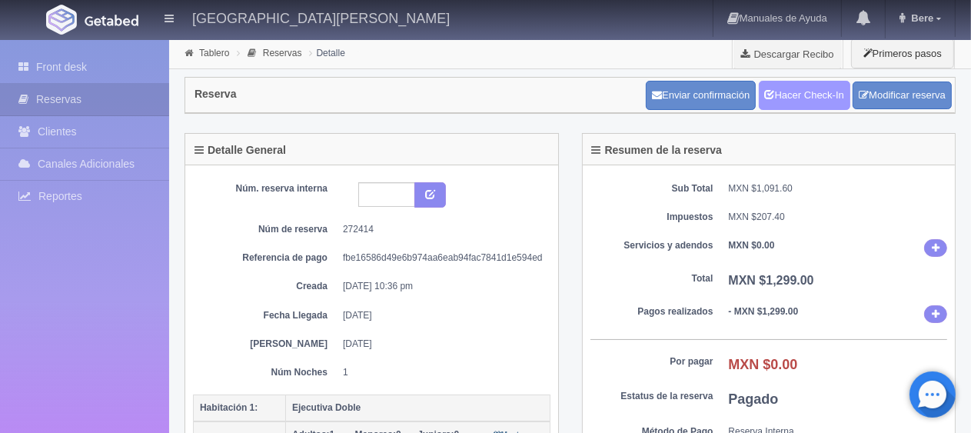
click at [790, 90] on link "Hacer Check-In" at bounding box center [804, 95] width 91 height 29
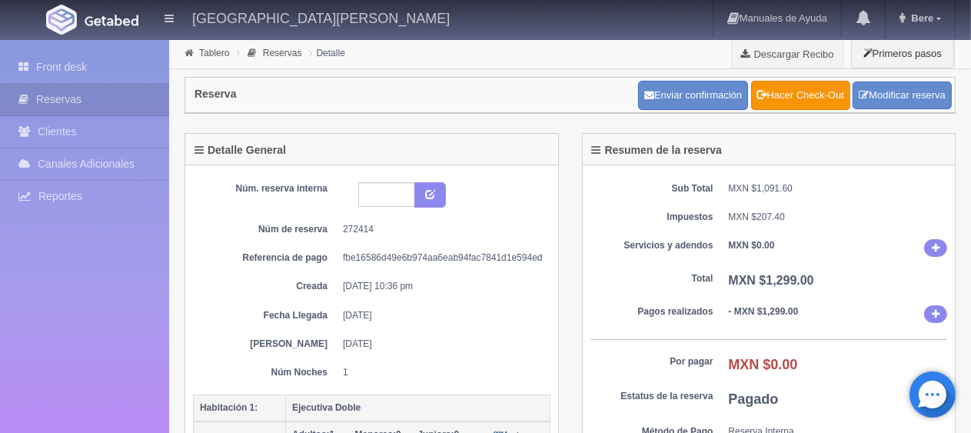
click at [489, 288] on dd "[DATE] 10:36 pm" at bounding box center [441, 286] width 196 height 13
drag, startPoint x: 91, startPoint y: 55, endPoint x: 99, endPoint y: 52, distance: 8.0
click at [91, 54] on link "Front desk" at bounding box center [84, 68] width 169 height 32
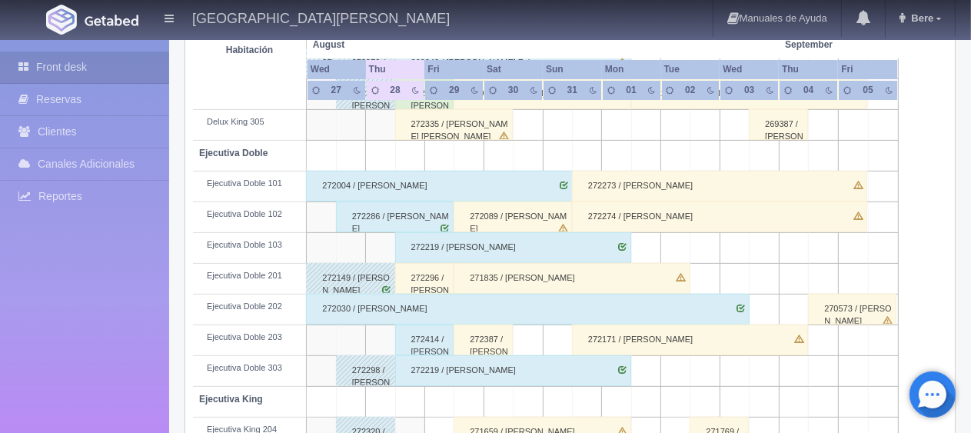
scroll to position [538, 0]
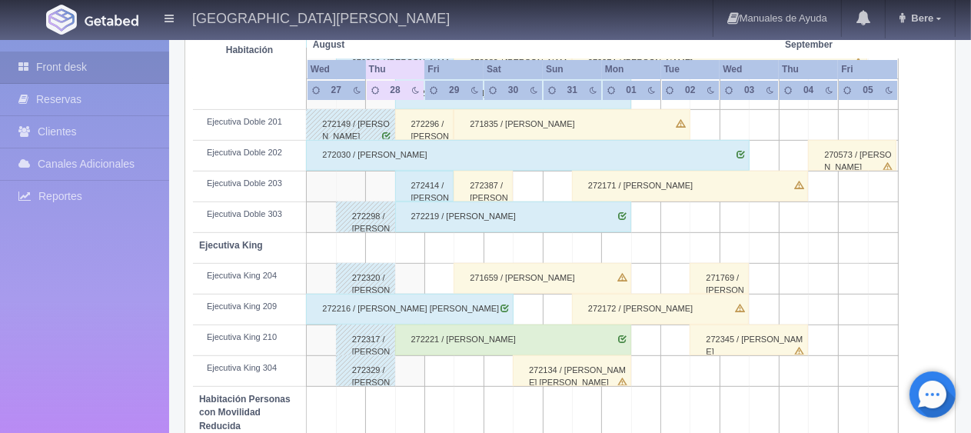
click at [428, 201] on div "272219 / [PERSON_NAME]" at bounding box center [513, 216] width 236 height 31
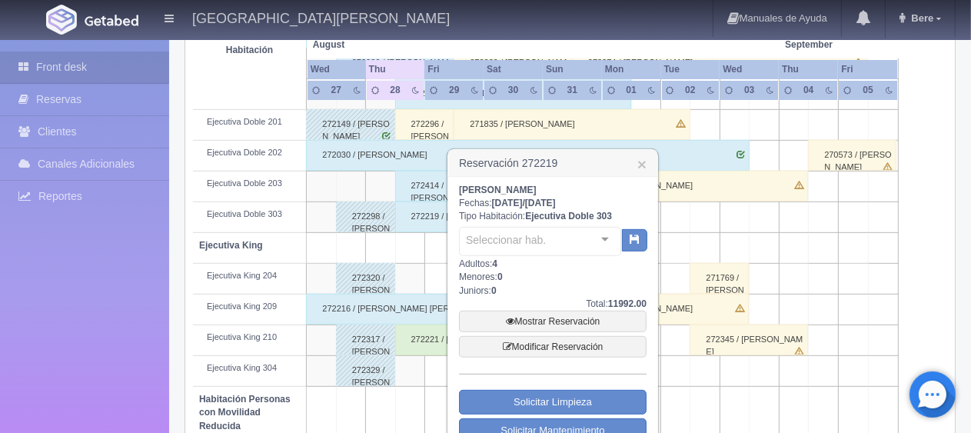
click at [439, 188] on div "272414 / [PERSON_NAME]" at bounding box center [424, 186] width 59 height 31
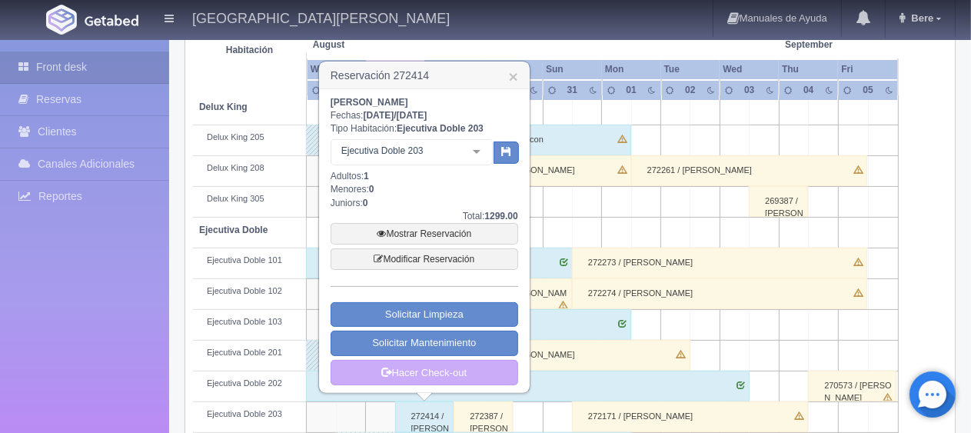
scroll to position [231, 0]
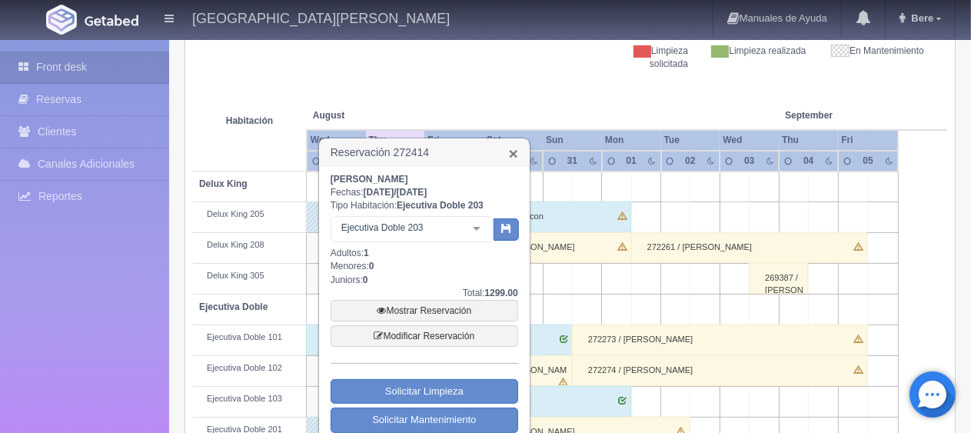
click at [511, 149] on link "×" at bounding box center [513, 153] width 9 height 16
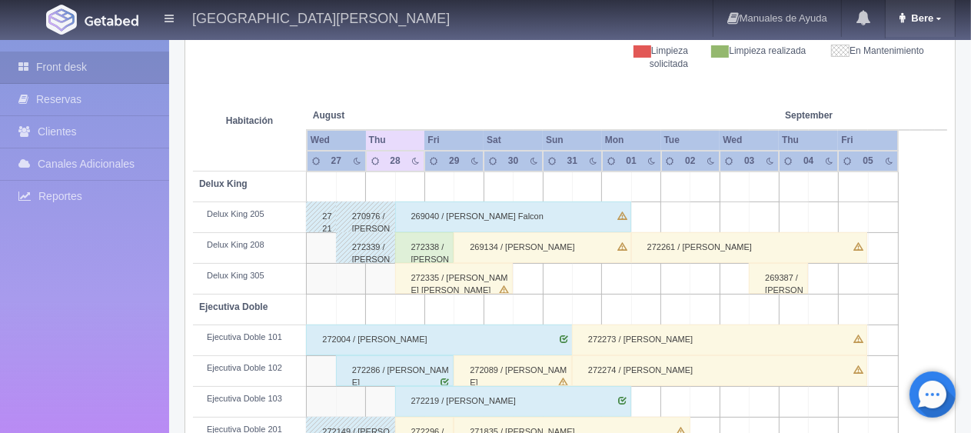
click at [931, 18] on span "Bere" at bounding box center [920, 18] width 26 height 12
click at [394, 374] on div "272286 / [PERSON_NAME]" at bounding box center [395, 370] width 118 height 31
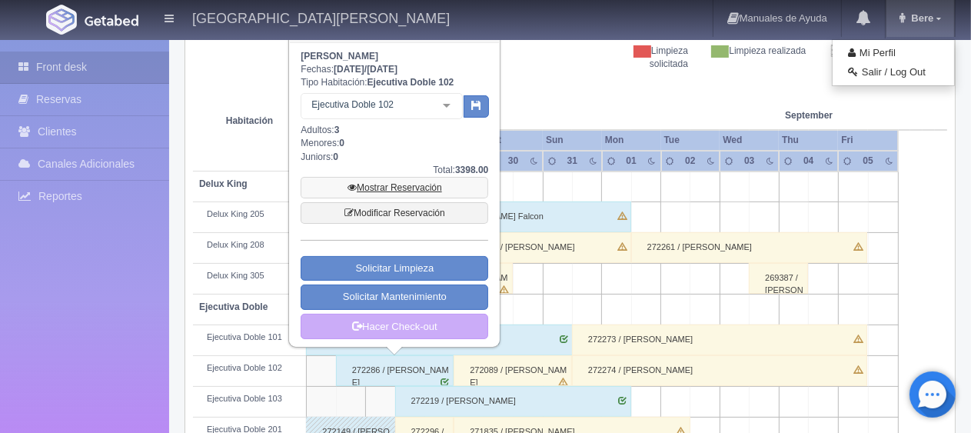
click at [398, 191] on link "Mostrar Reservación" at bounding box center [395, 188] width 188 height 22
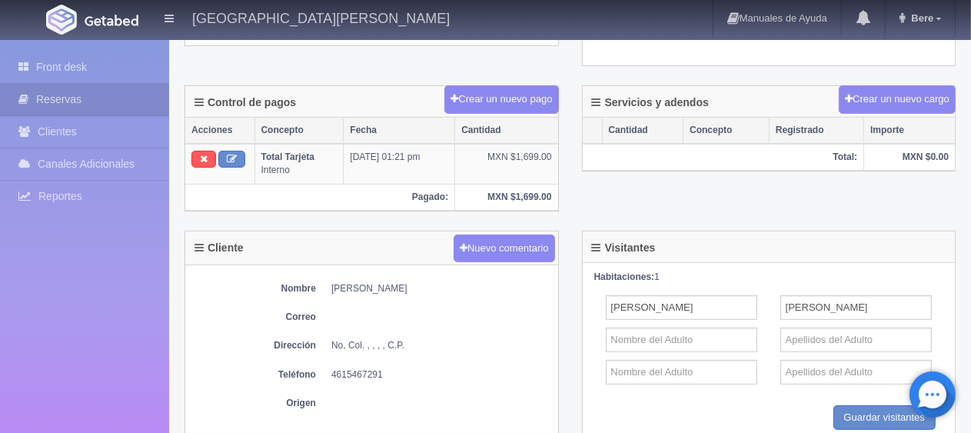
scroll to position [121, 0]
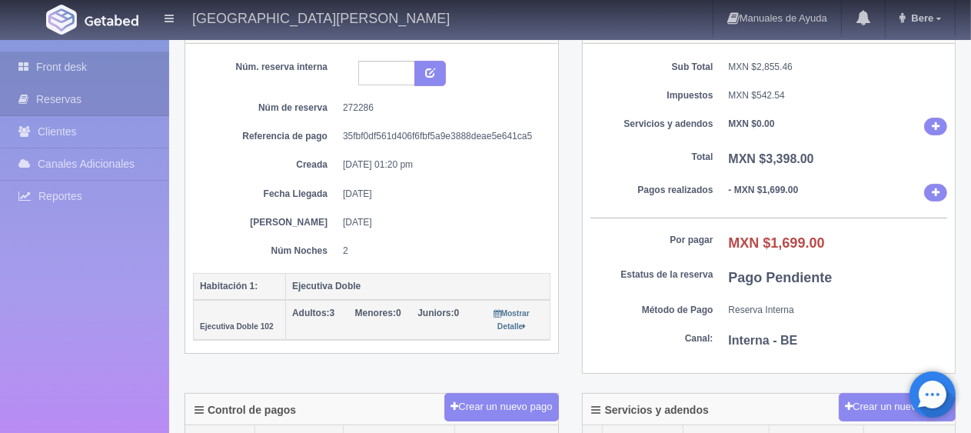
click at [81, 52] on link "Front desk" at bounding box center [84, 68] width 169 height 32
